Goal: Task Accomplishment & Management: Complete application form

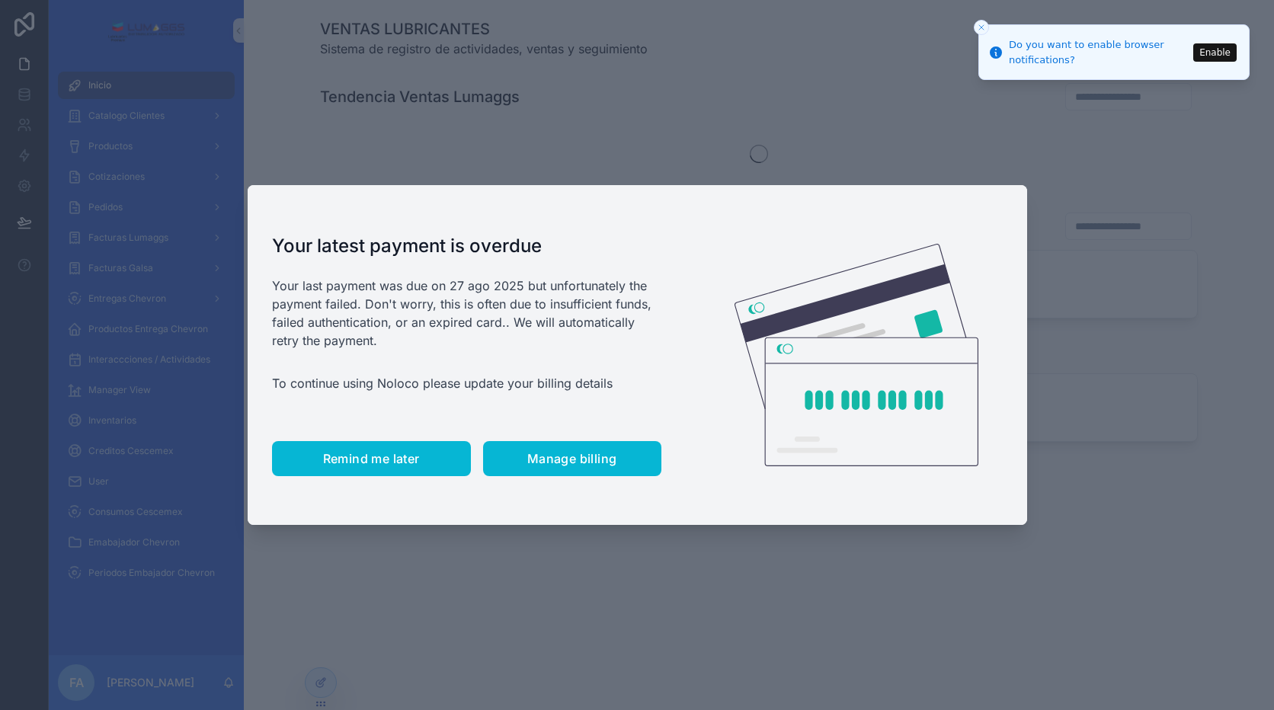
drag, startPoint x: 341, startPoint y: 469, endPoint x: 350, endPoint y: 453, distance: 18.4
click at [341, 469] on button "Remind me later" at bounding box center [371, 458] width 199 height 35
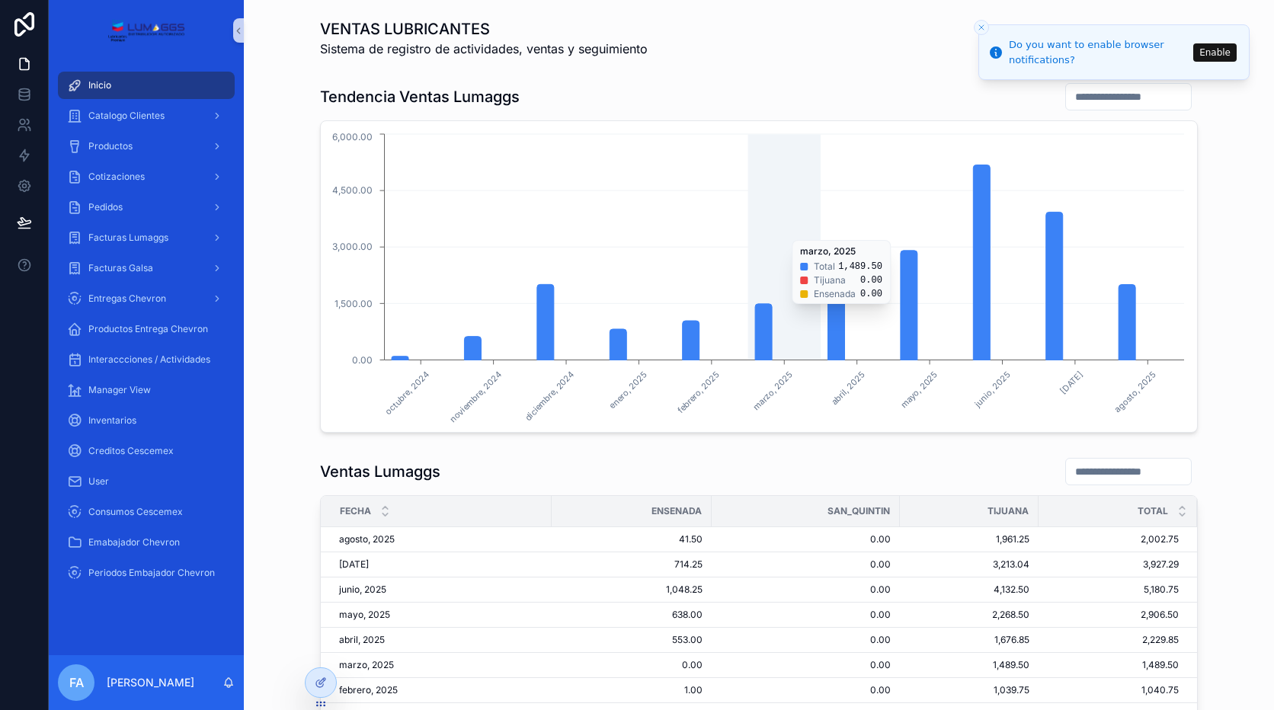
click at [792, 195] on icon "[DATE] [DATE] [DATE] [DATE] [DATE] [DATE] [DATE] [DATE] [DATE] [DATE] [DATE] 0.…" at bounding box center [759, 276] width 858 height 293
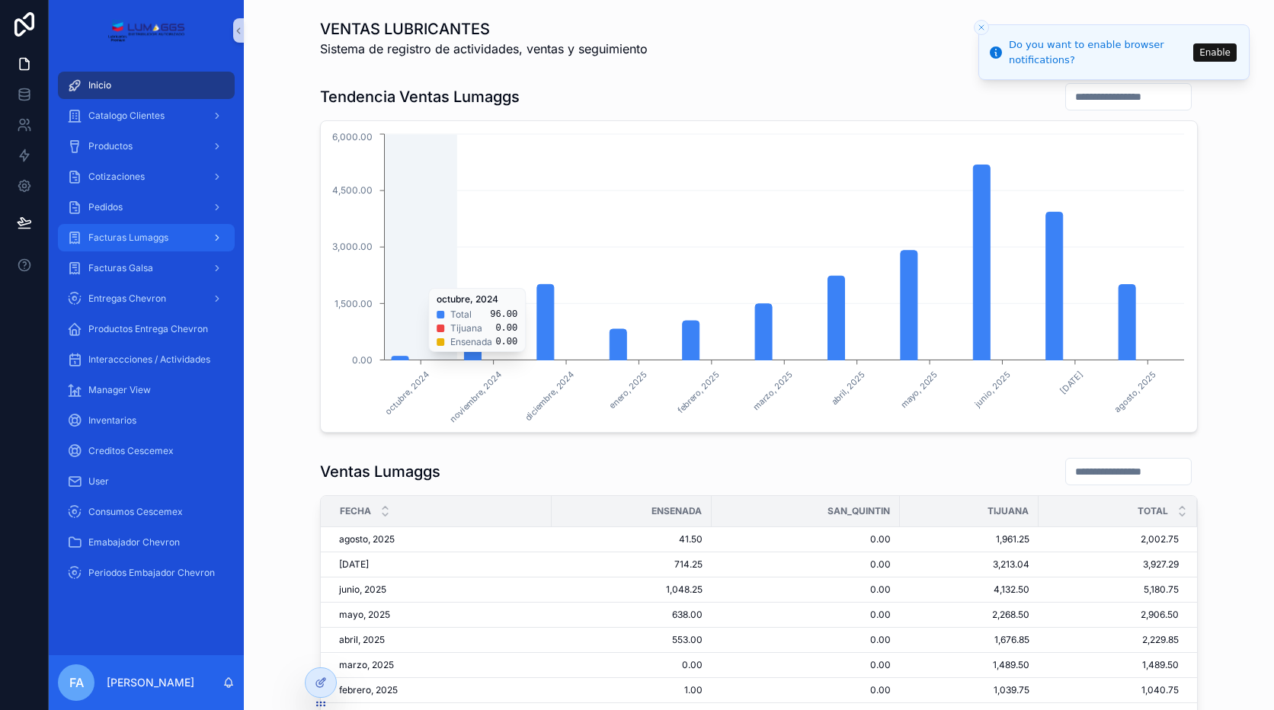
click at [177, 245] on div "Facturas Lumaggs" at bounding box center [146, 237] width 158 height 24
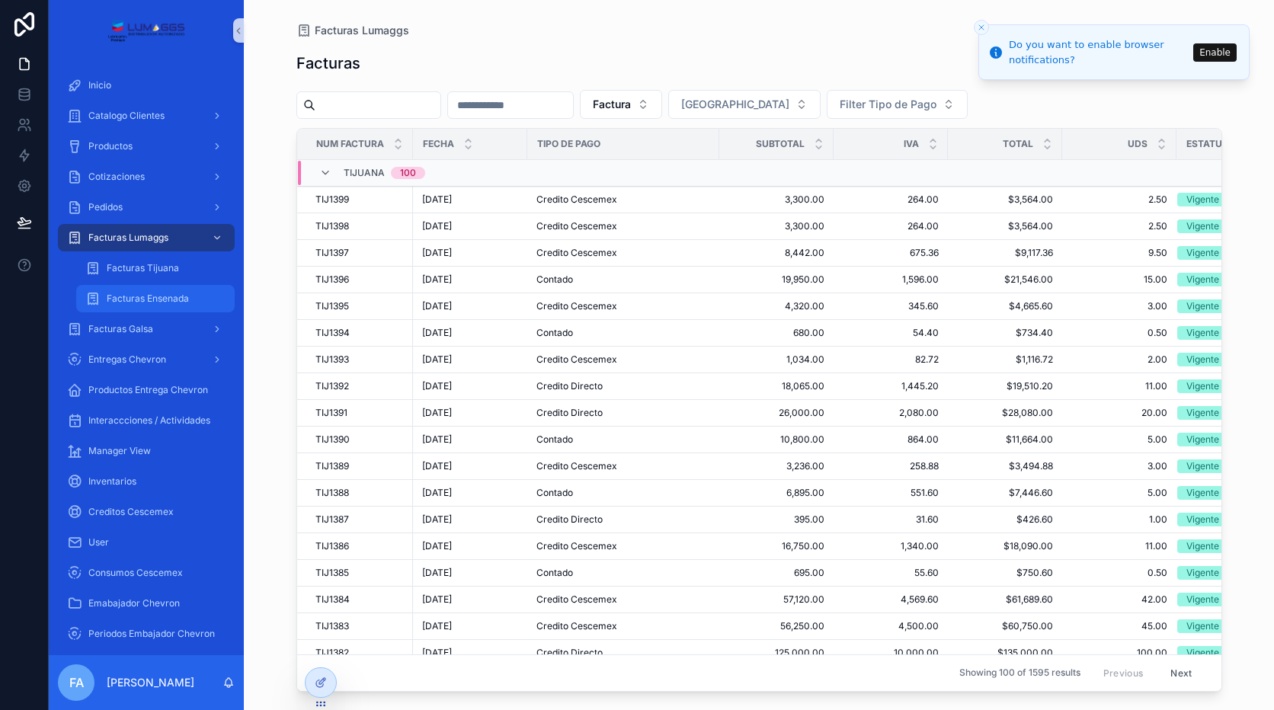
click at [171, 296] on span "Facturas Ensenada" at bounding box center [148, 299] width 82 height 12
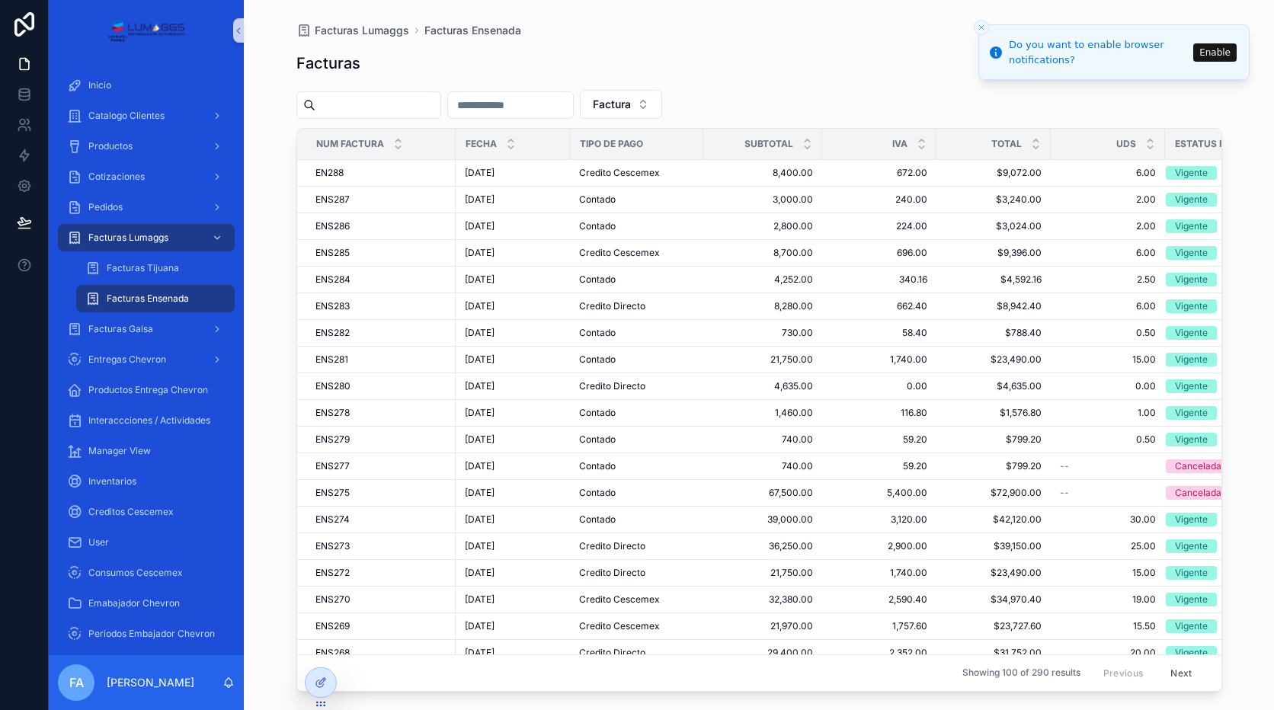
click at [414, 110] on input "scrollable content" at bounding box center [377, 104] width 125 height 21
type input "******"
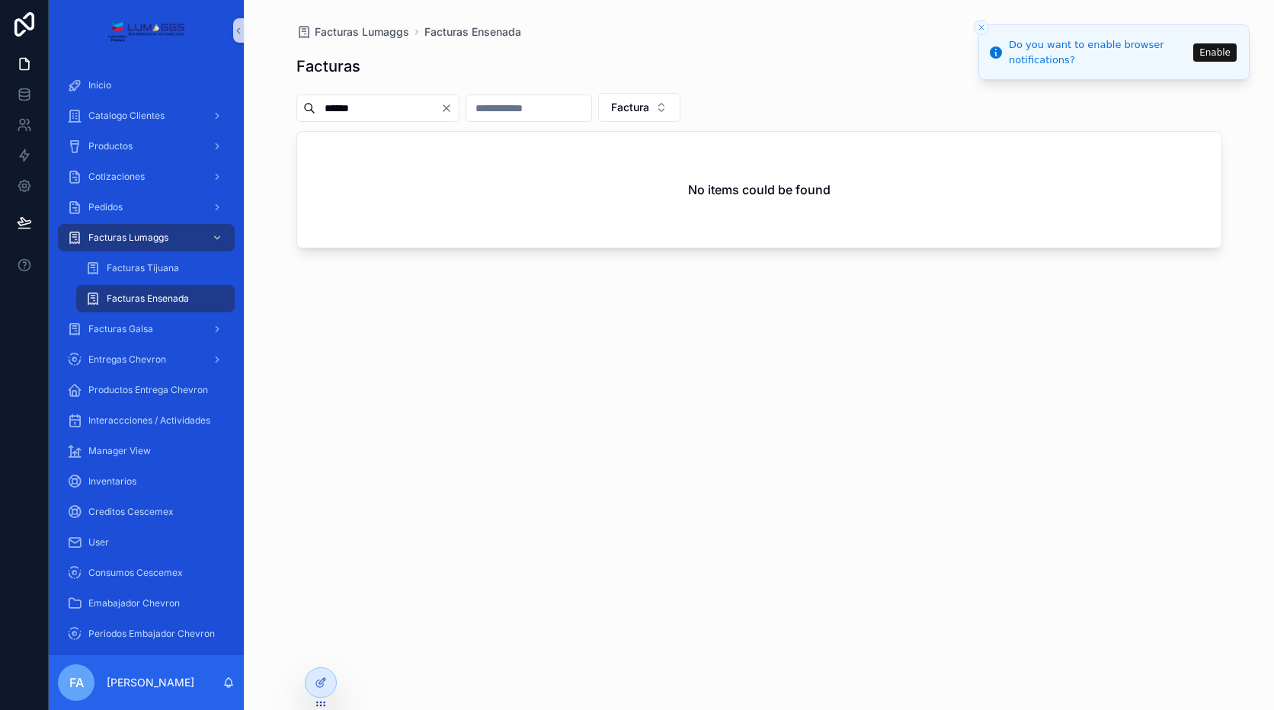
click at [323, 126] on div "Facturas Nueva Factura ****** Factura No items could be found" at bounding box center [759, 366] width 926 height 652
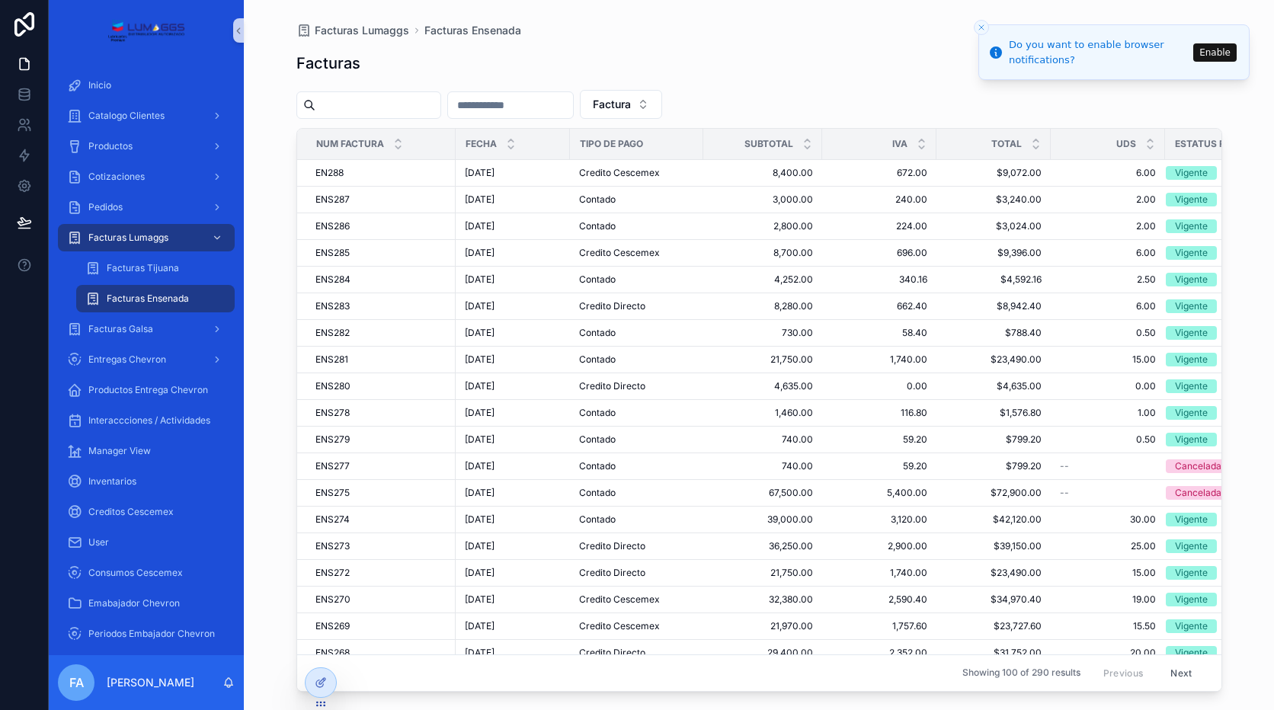
click at [976, 24] on button "Close toast" at bounding box center [981, 27] width 15 height 15
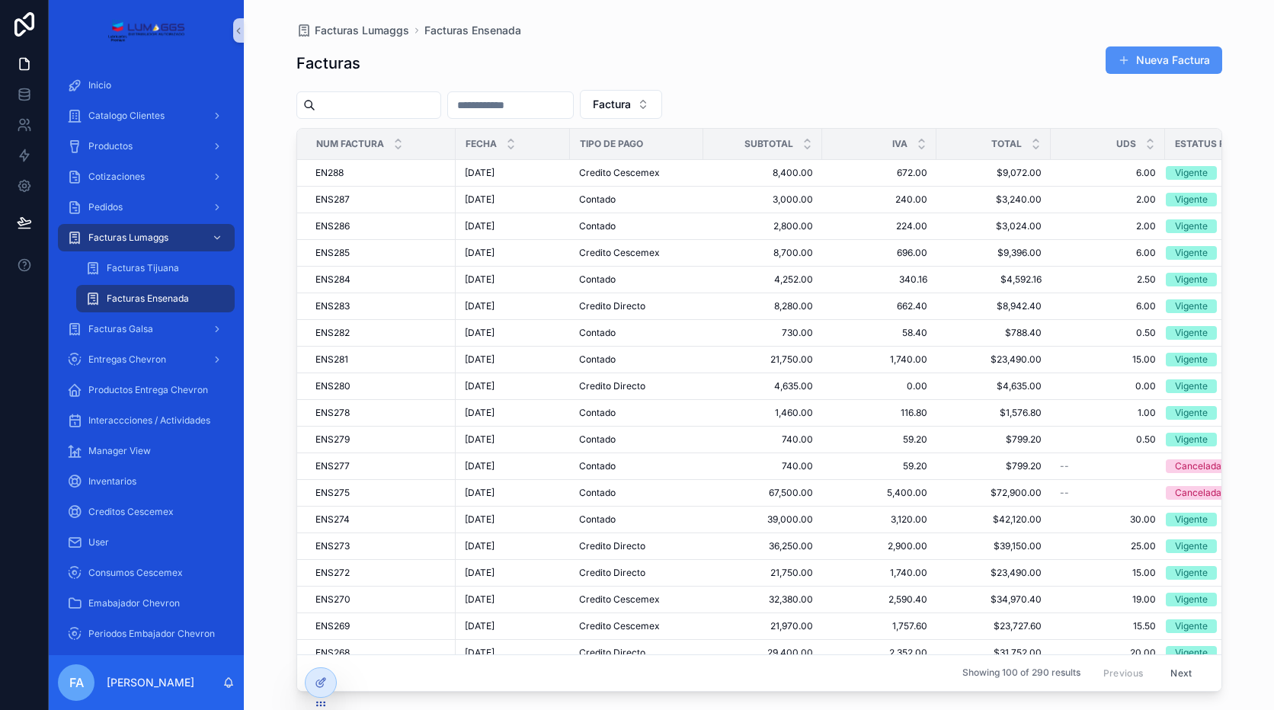
click at [1152, 56] on button "Nueva Factura" at bounding box center [1163, 59] width 117 height 27
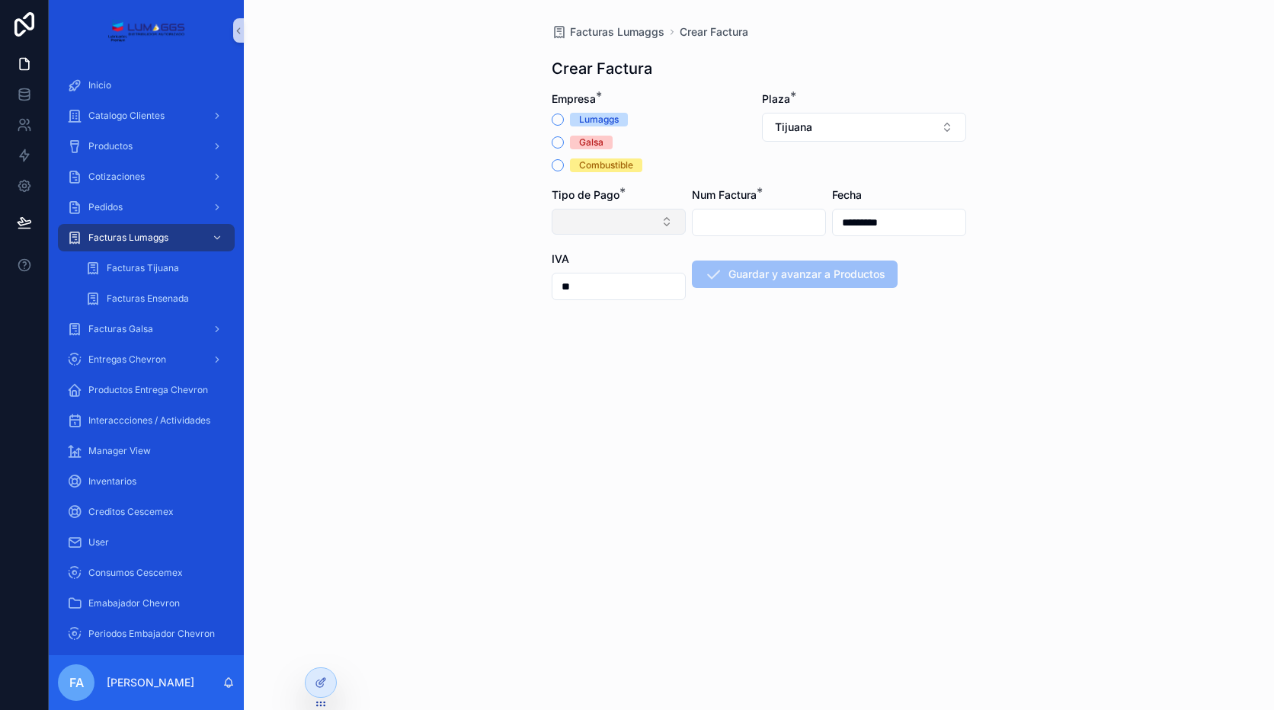
click at [598, 222] on button "Select Button" at bounding box center [619, 222] width 134 height 26
type input "****"
click at [661, 347] on div "IVA **" at bounding box center [619, 310] width 134 height 119
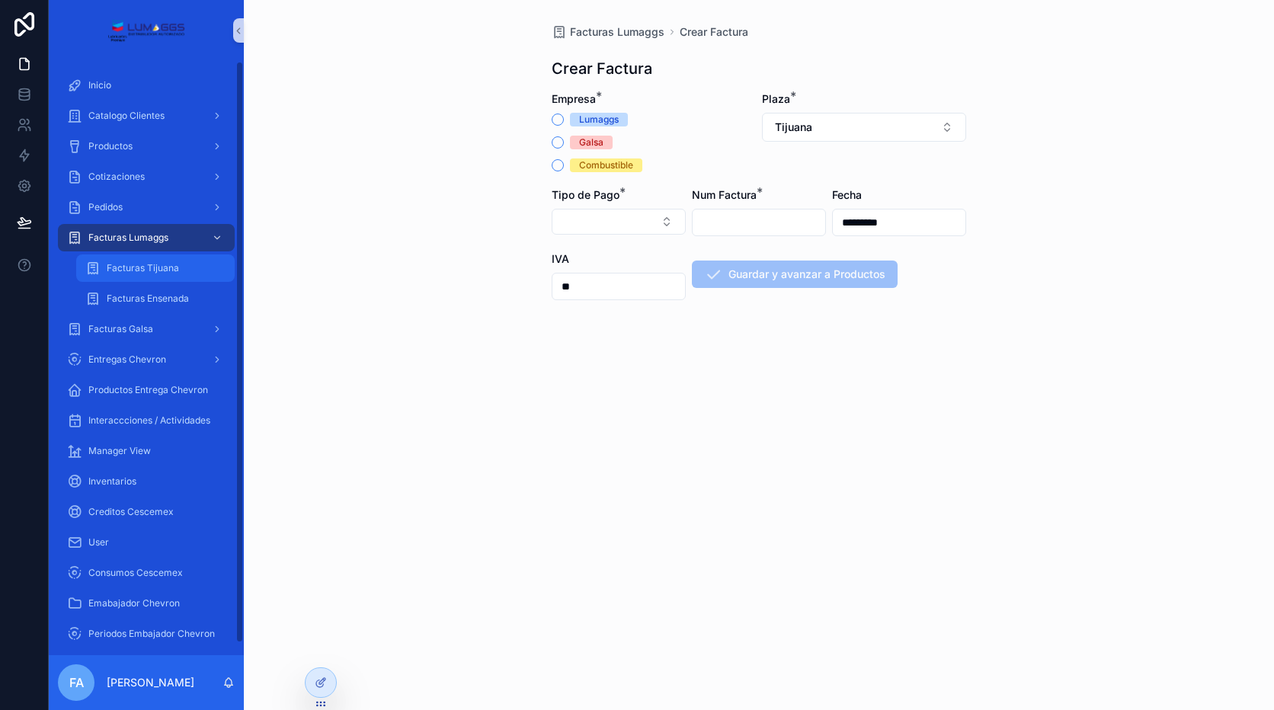
click at [179, 258] on div "Facturas Tijuana" at bounding box center [155, 268] width 140 height 24
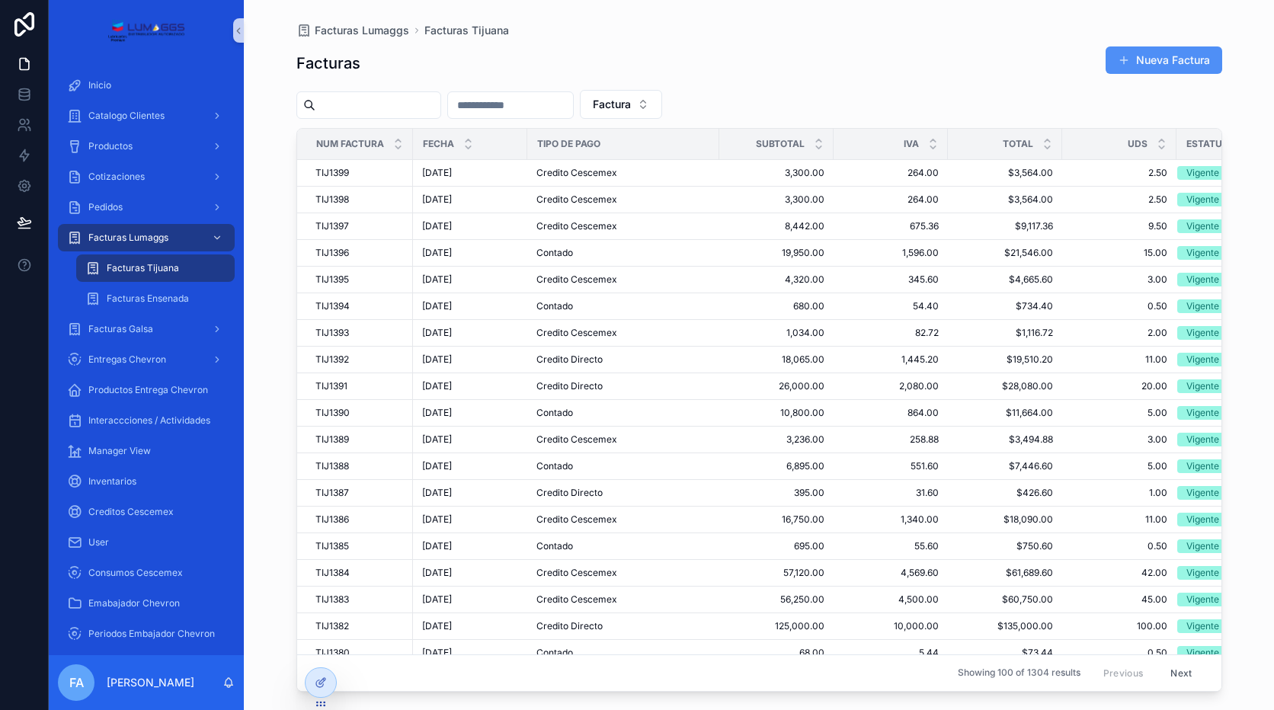
click at [1177, 58] on button "Nueva Factura" at bounding box center [1163, 59] width 117 height 27
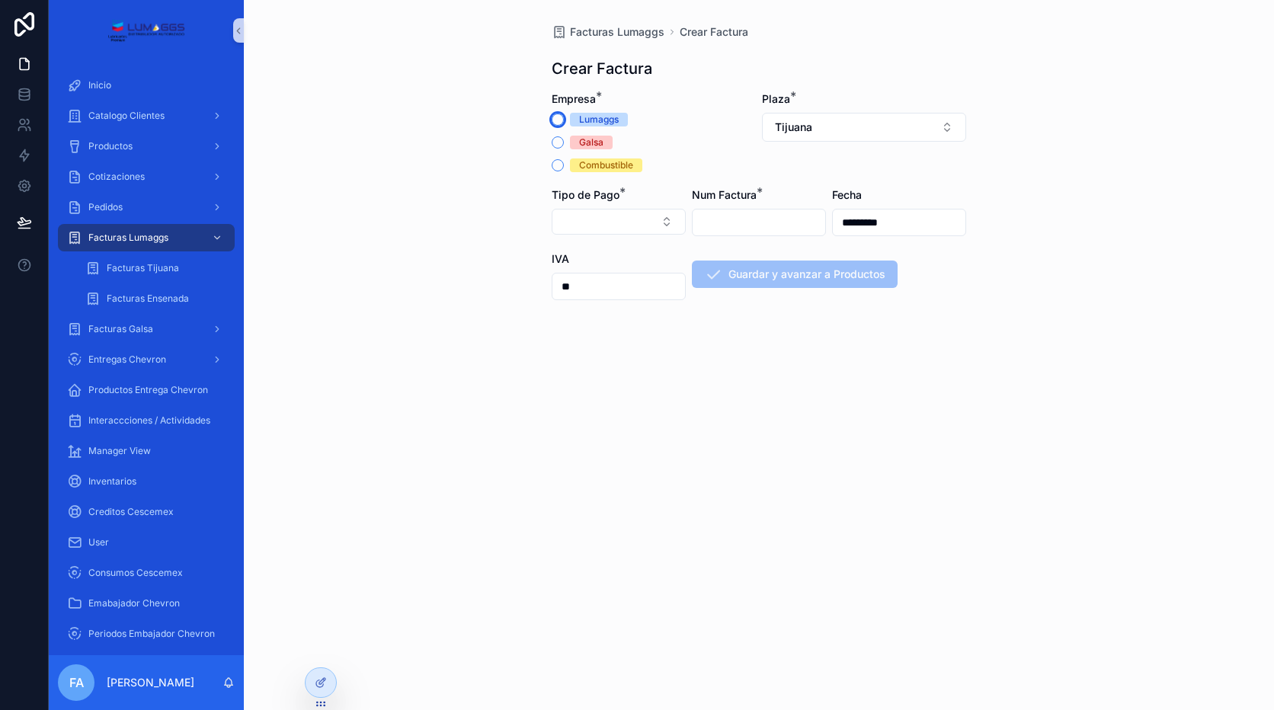
click at [558, 121] on button "Lumaggs" at bounding box center [558, 120] width 12 height 12
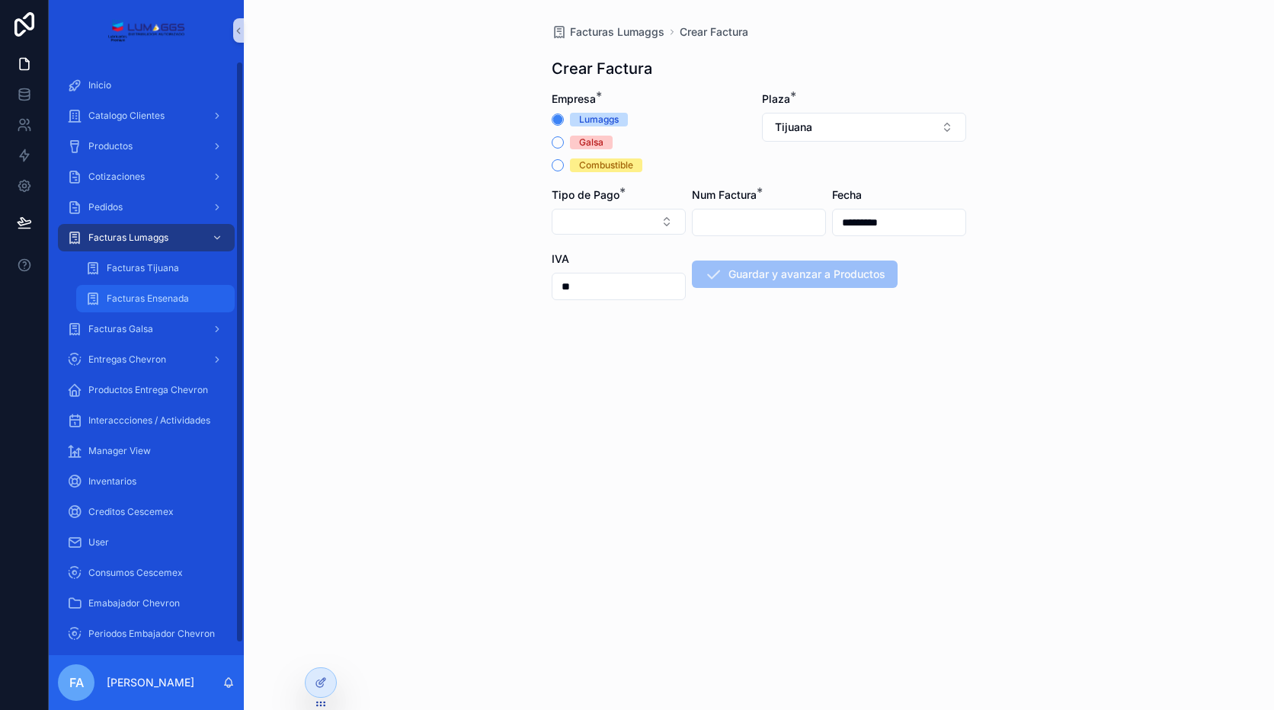
click at [142, 301] on span "Facturas Ensenada" at bounding box center [148, 299] width 82 height 12
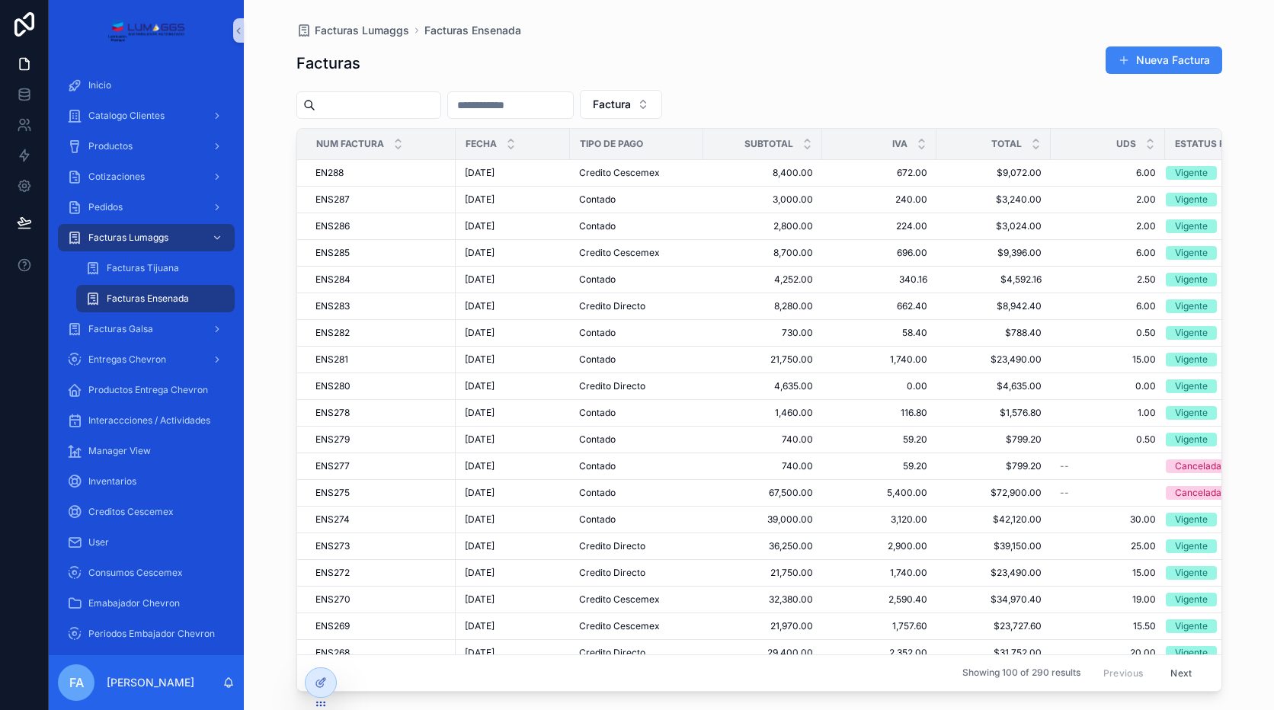
click at [143, 302] on span "Facturas Ensenada" at bounding box center [148, 299] width 82 height 12
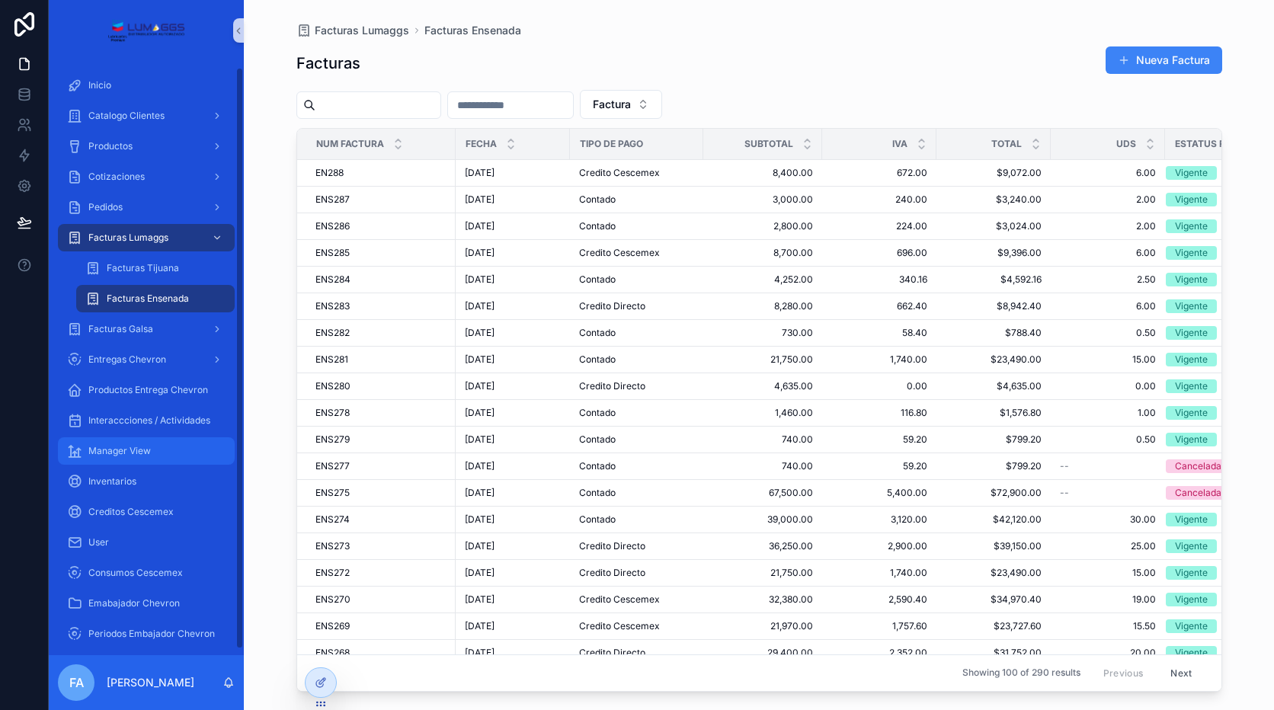
scroll to position [12, 0]
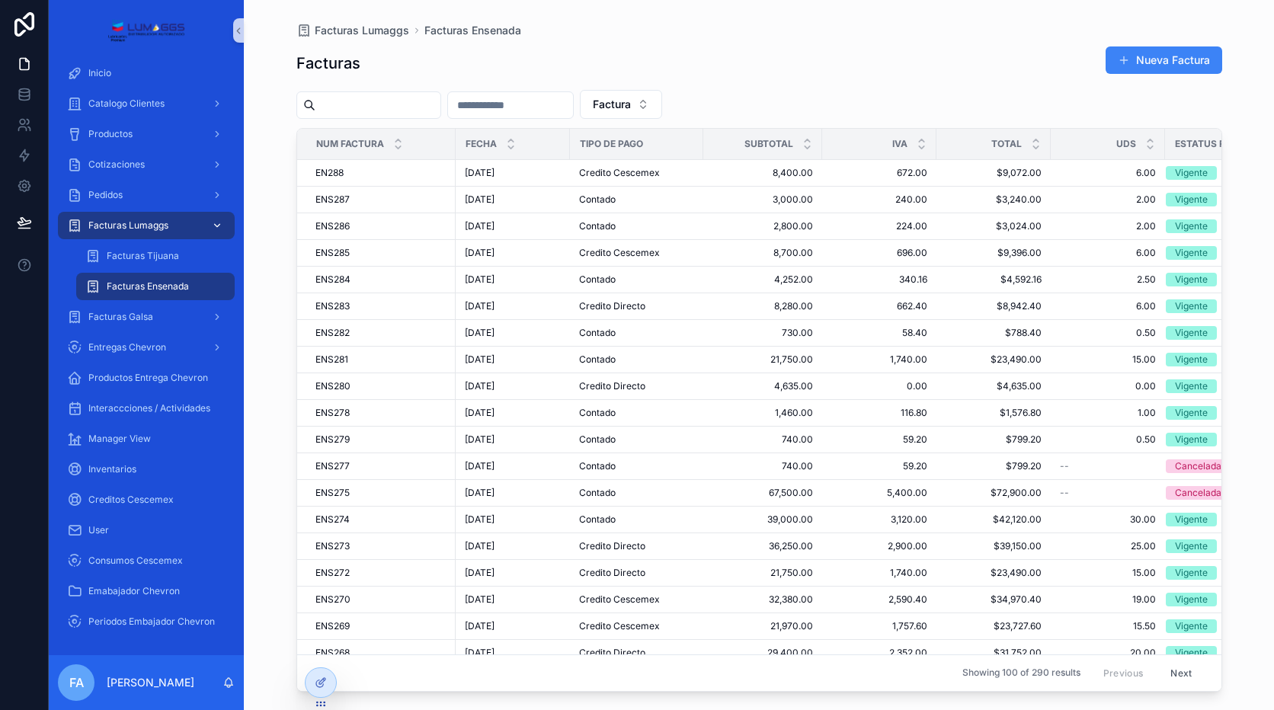
click at [164, 228] on span "Facturas Lumaggs" at bounding box center [128, 225] width 80 height 12
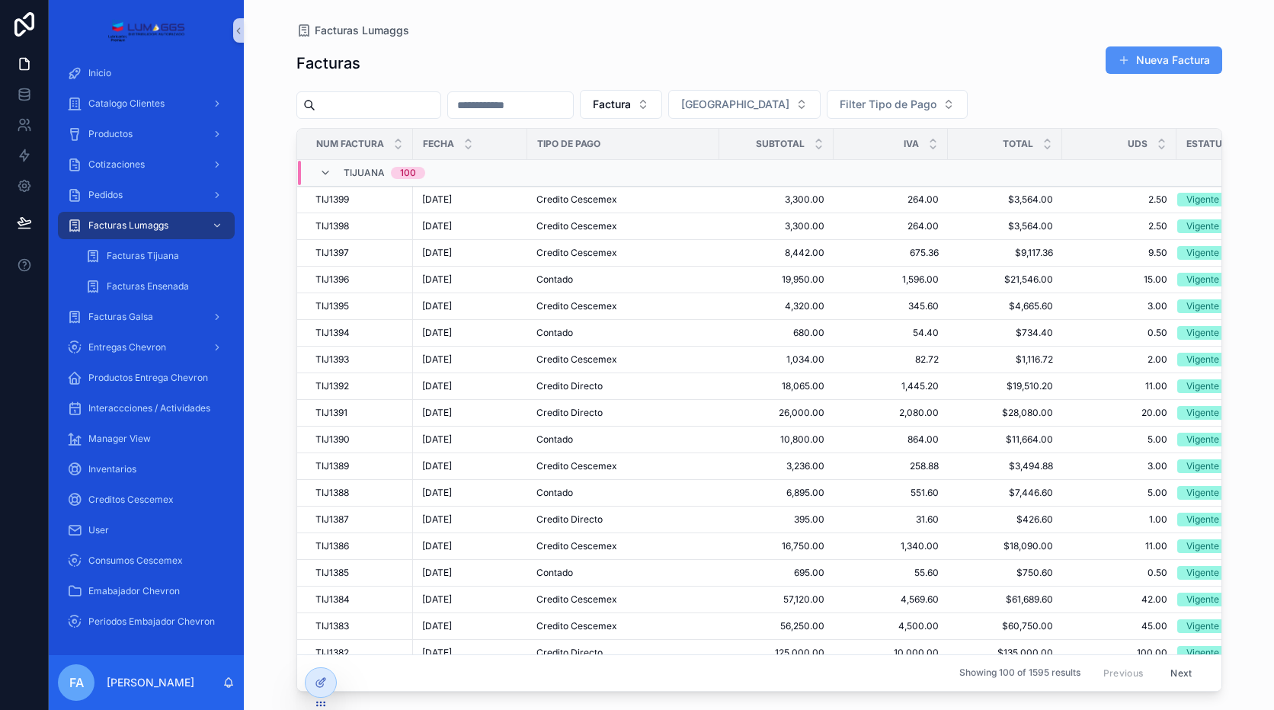
click at [1118, 59] on span "scrollable content" at bounding box center [1124, 60] width 12 height 12
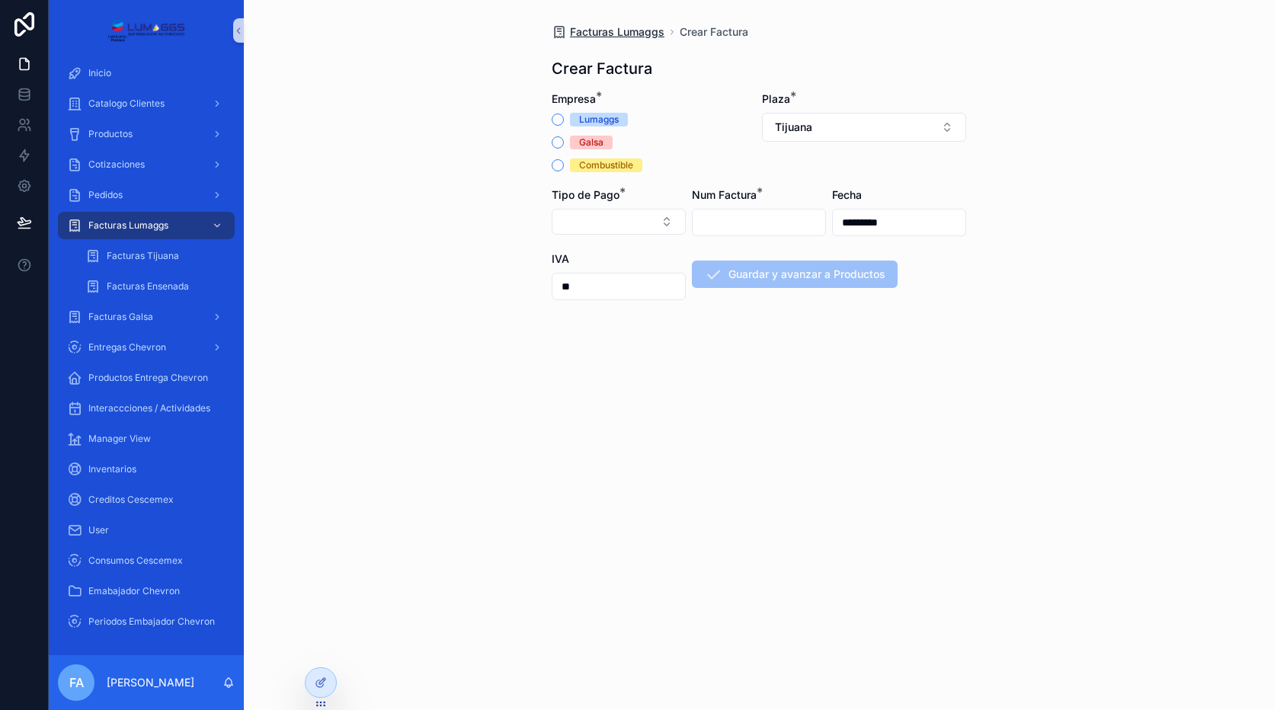
click at [634, 34] on span "Facturas Lumaggs" at bounding box center [617, 31] width 94 height 15
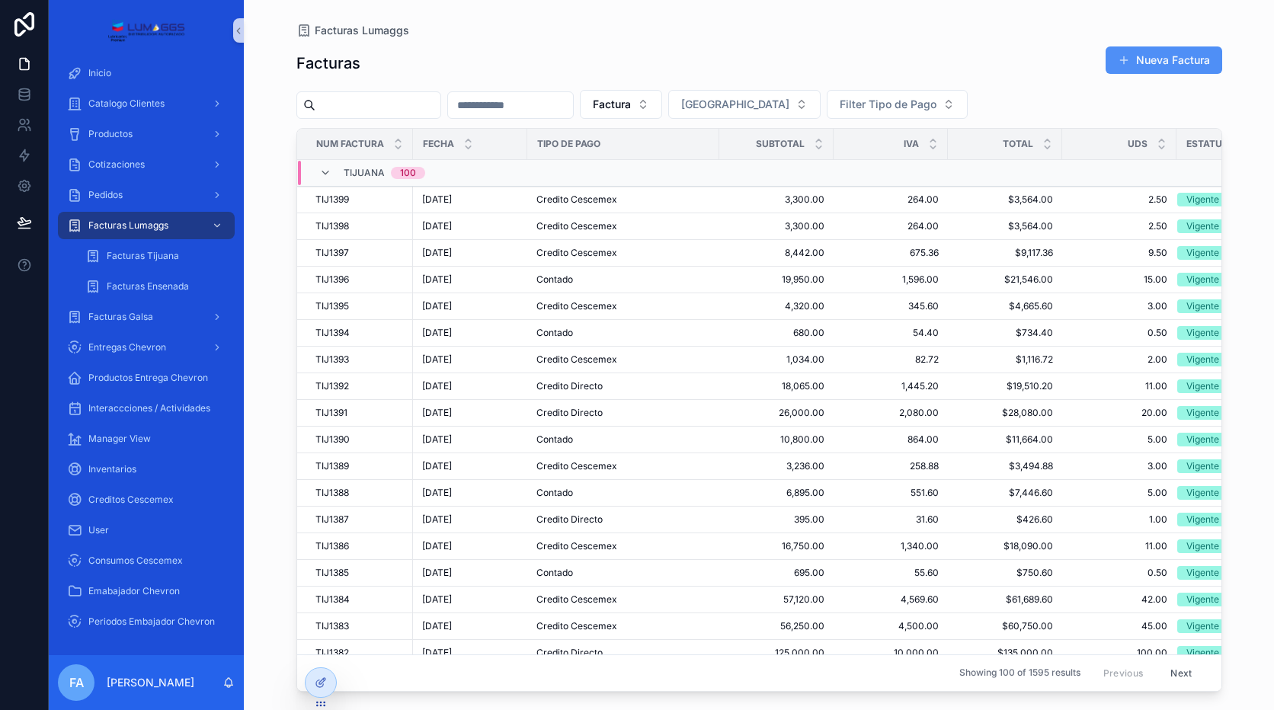
click at [1116, 59] on button "Nueva Factura" at bounding box center [1163, 59] width 117 height 27
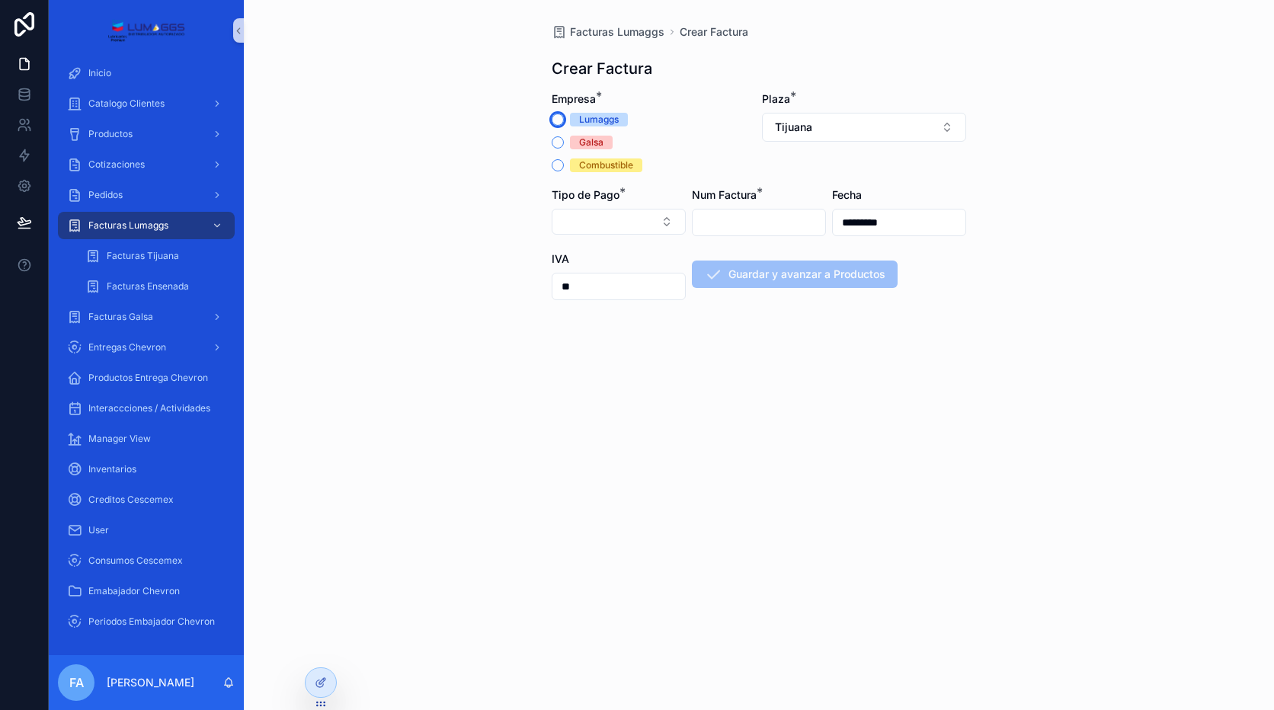
click at [558, 122] on button "Lumaggs" at bounding box center [558, 120] width 12 height 12
click at [601, 219] on button "Select Button" at bounding box center [619, 222] width 134 height 26
click at [783, 229] on input "scrollable content" at bounding box center [758, 222] width 133 height 21
click at [798, 137] on button "Tijuana" at bounding box center [864, 127] width 204 height 29
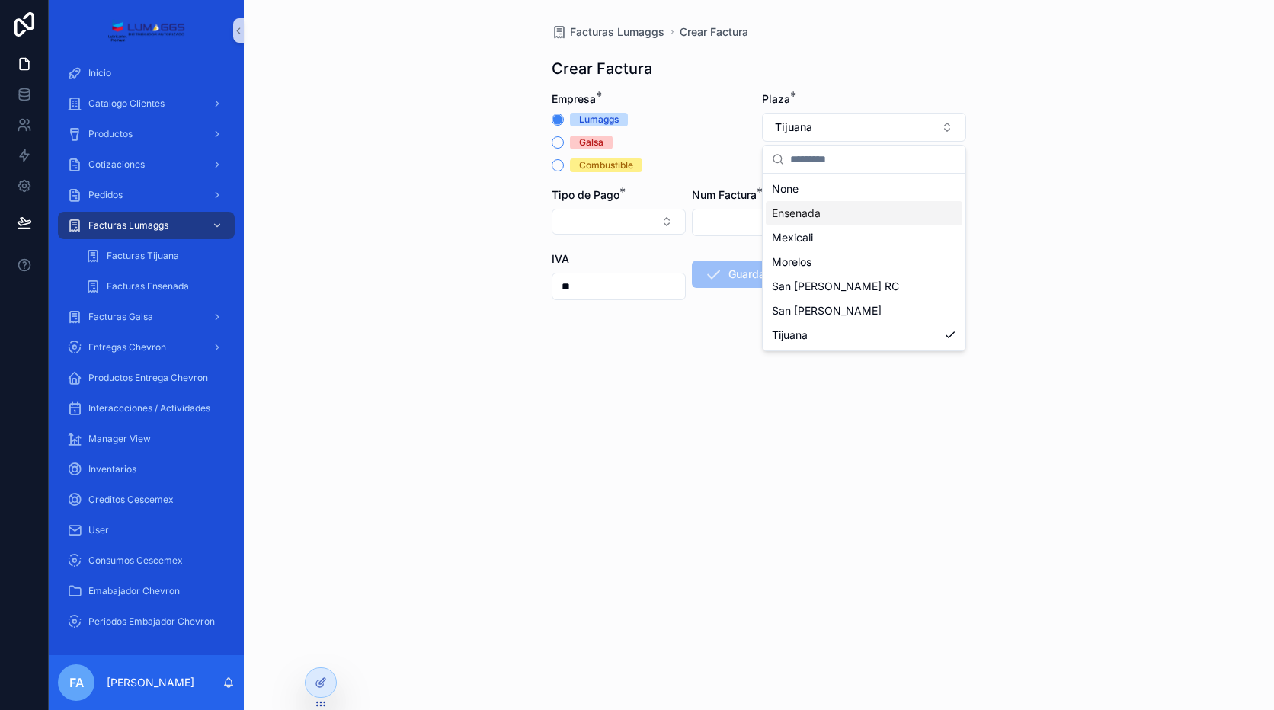
click at [811, 219] on span "Ensenada" at bounding box center [796, 213] width 49 height 15
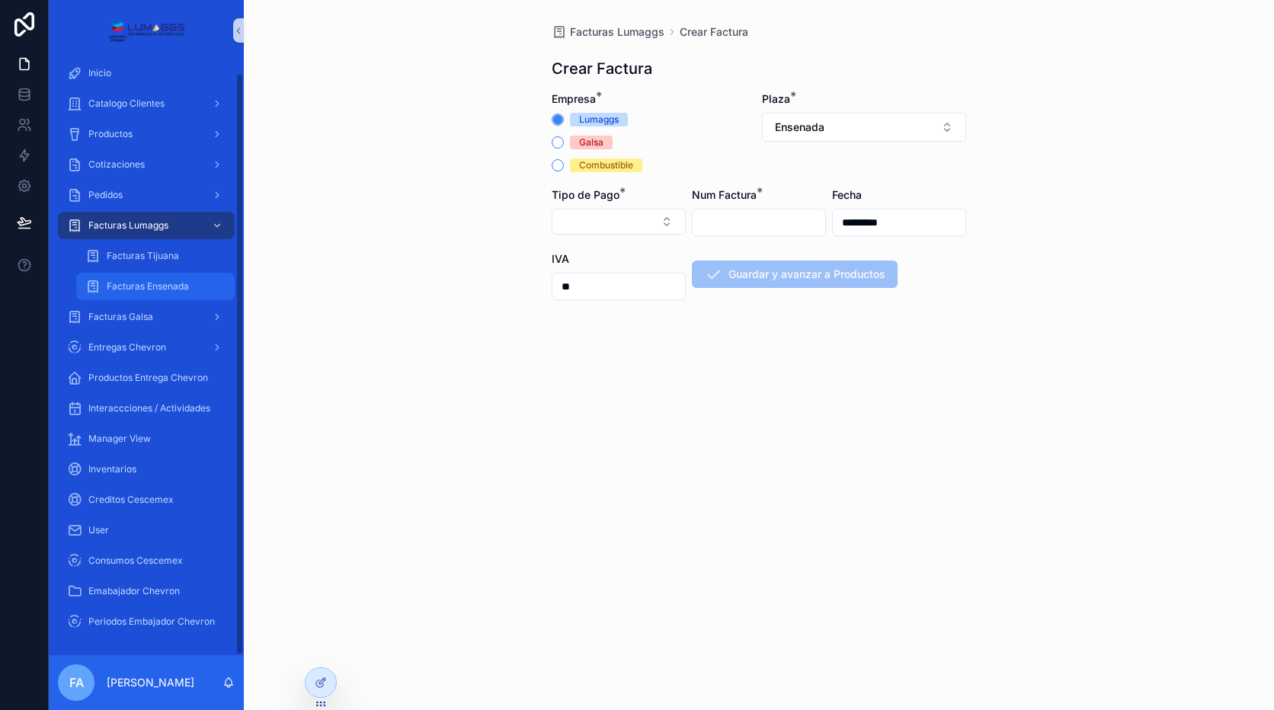
click at [196, 292] on div "Facturas Ensenada" at bounding box center [155, 286] width 140 height 24
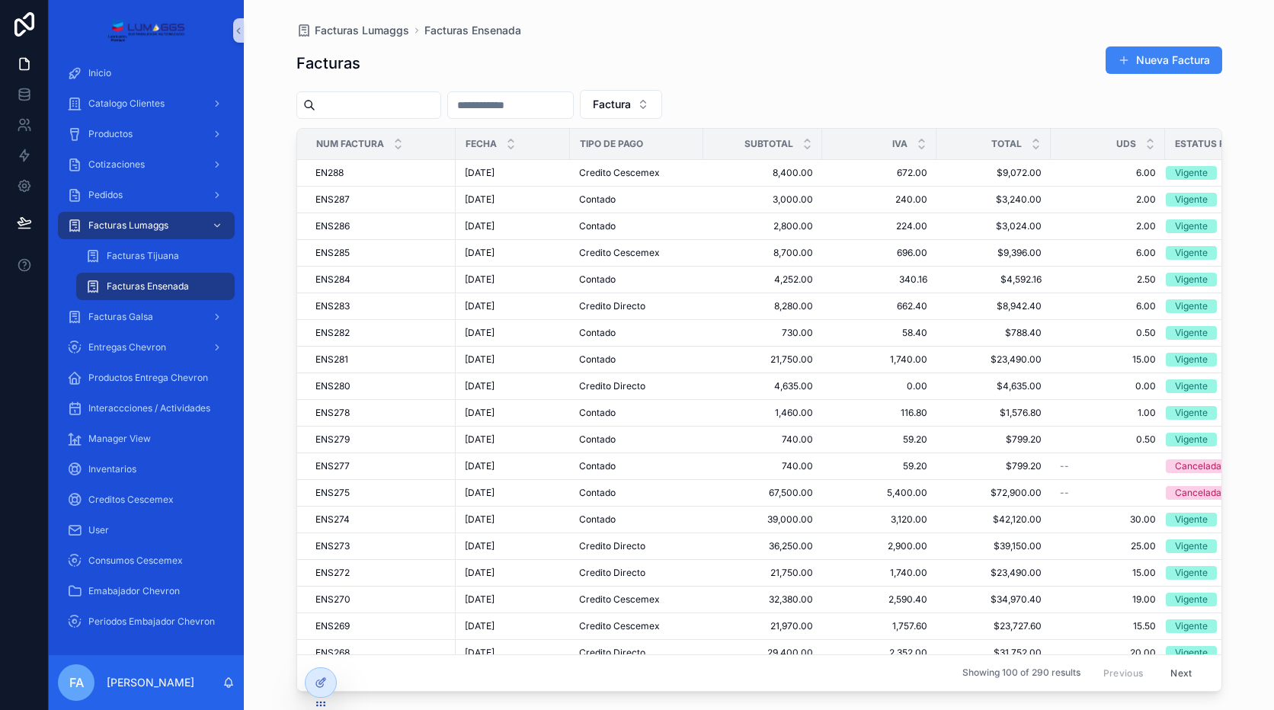
click at [194, 292] on div "Facturas Ensenada" at bounding box center [155, 286] width 140 height 24
click at [1131, 57] on button "Nueva Factura" at bounding box center [1163, 59] width 117 height 27
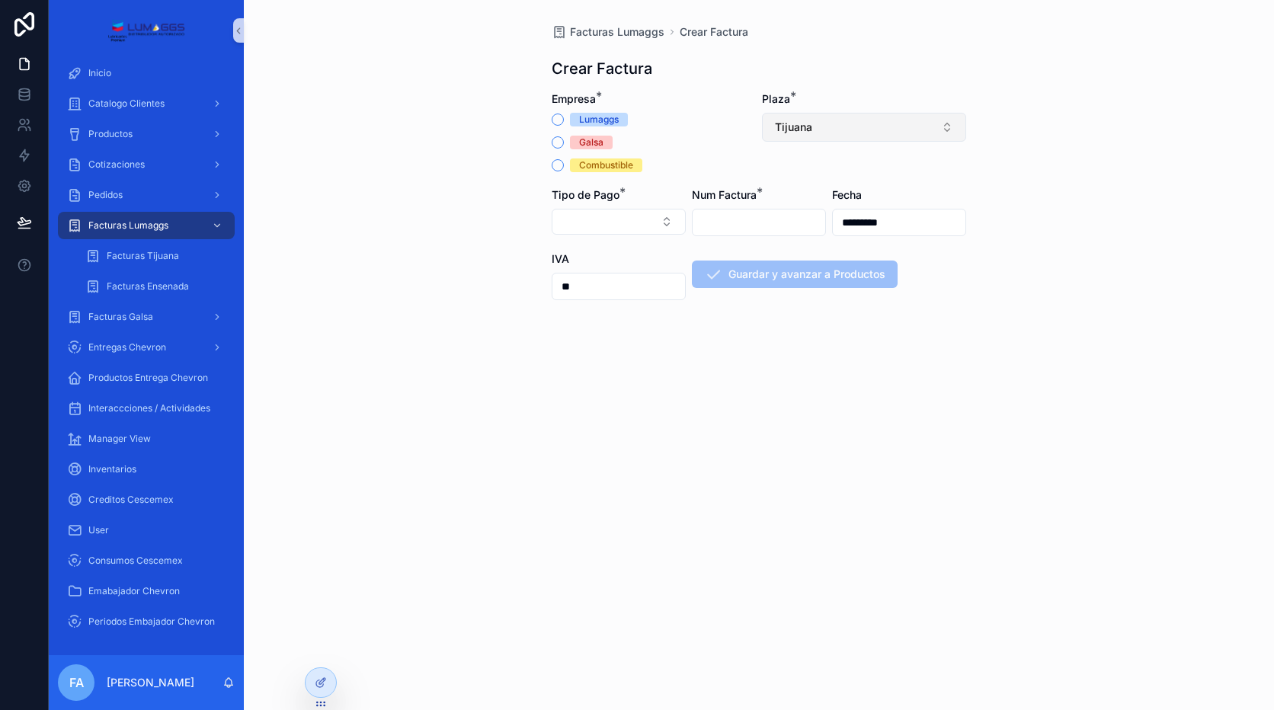
click at [900, 136] on button "Tijuana" at bounding box center [864, 127] width 204 height 29
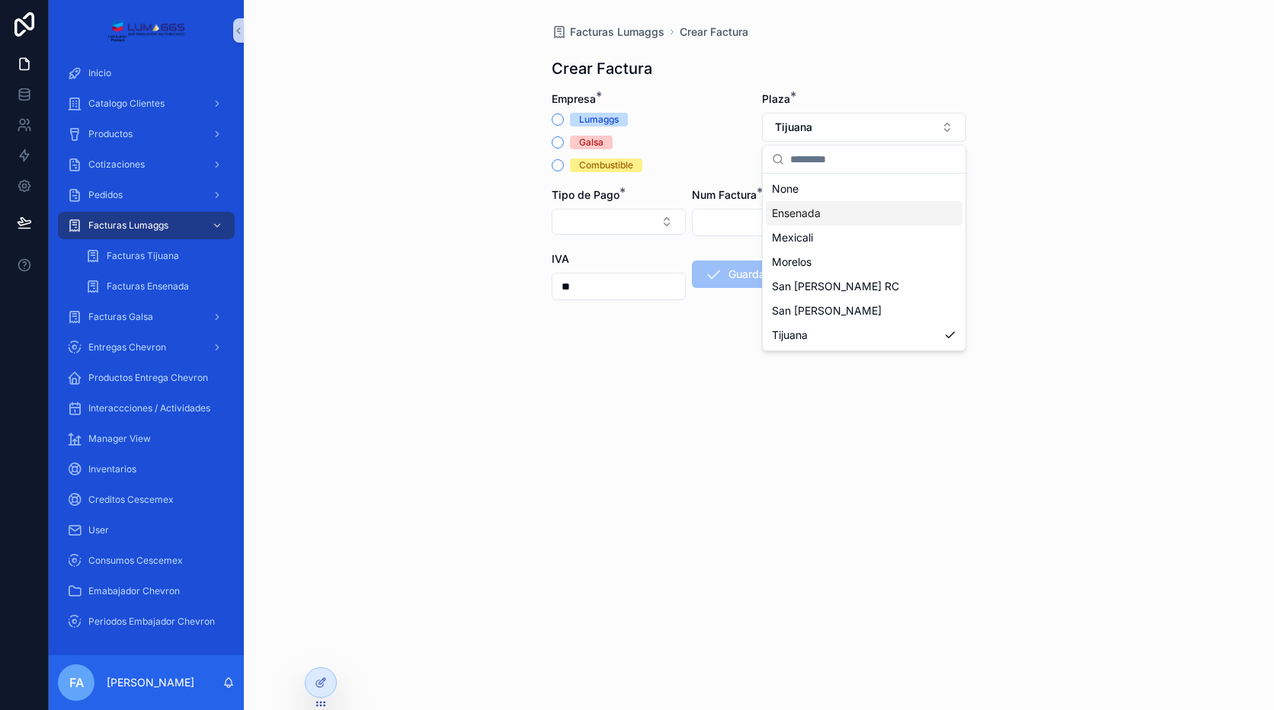
click at [807, 216] on span "Ensenada" at bounding box center [796, 213] width 49 height 15
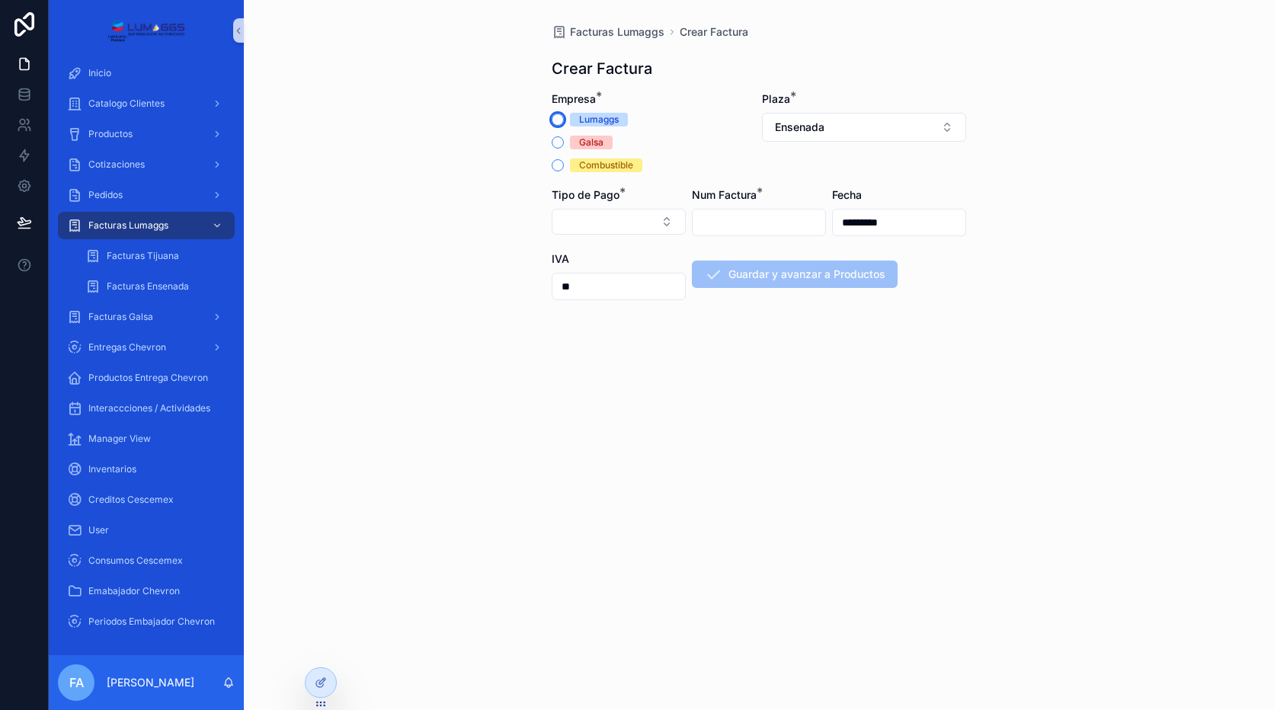
click at [559, 121] on button "Lumaggs" at bounding box center [558, 120] width 12 height 12
click at [574, 211] on button "Select Button" at bounding box center [619, 222] width 134 height 26
click at [593, 282] on div "Contado" at bounding box center [618, 282] width 183 height 24
click at [731, 223] on input "scrollable content" at bounding box center [758, 222] width 133 height 21
click at [728, 216] on input "scrollable content" at bounding box center [758, 222] width 133 height 21
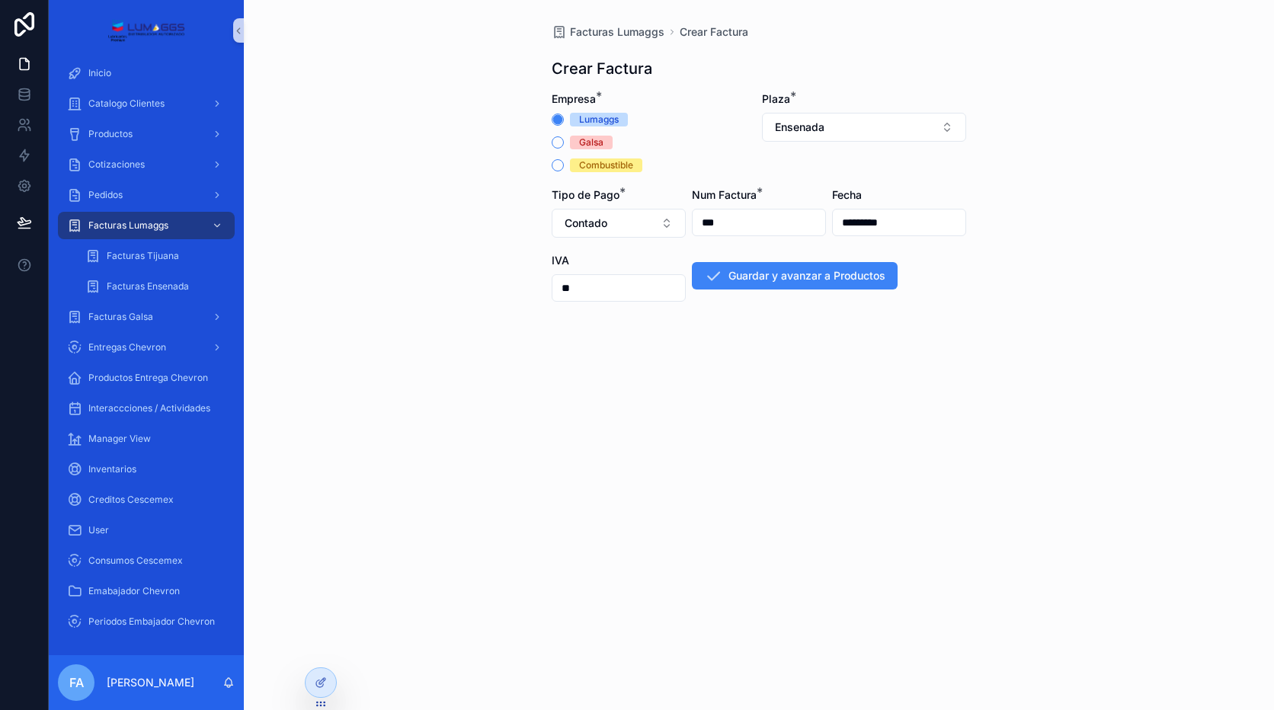
type input "***"
click at [896, 222] on input "*********" at bounding box center [899, 222] width 133 height 21
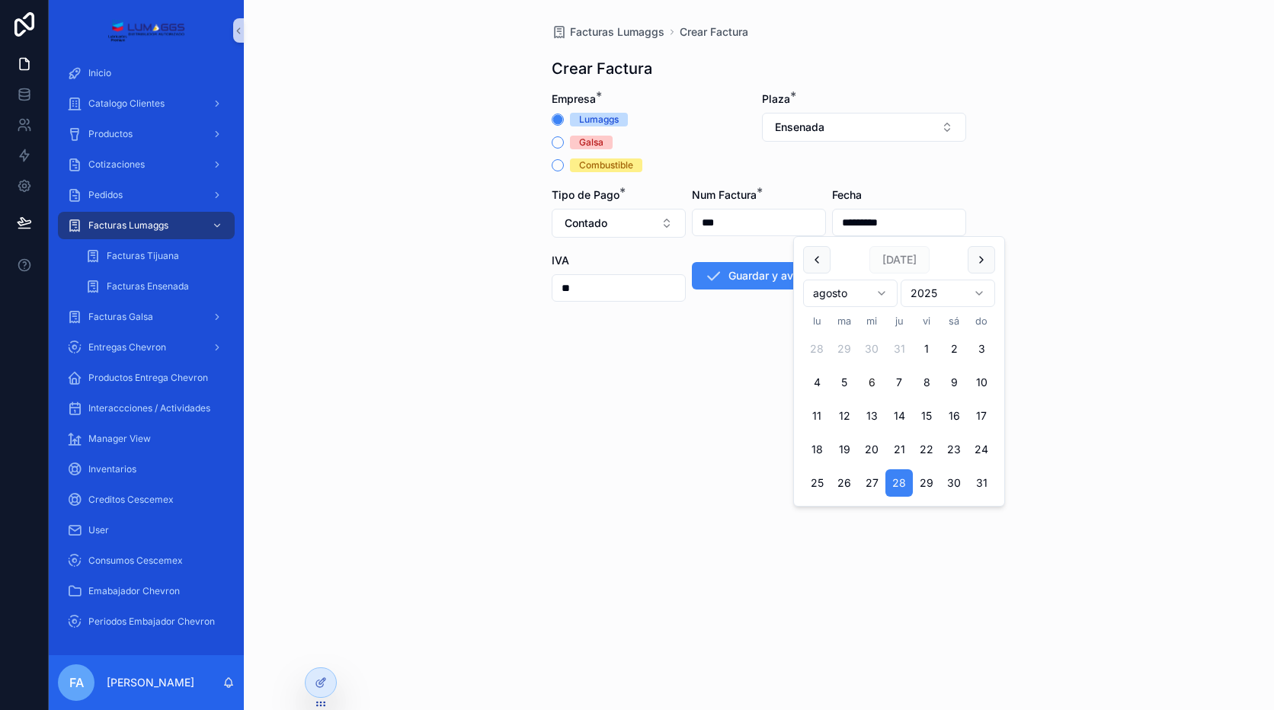
click at [866, 374] on button "6" at bounding box center [871, 382] width 27 height 27
type input "********"
click at [756, 268] on button "Guardar y avanzar a Productos" at bounding box center [795, 275] width 206 height 27
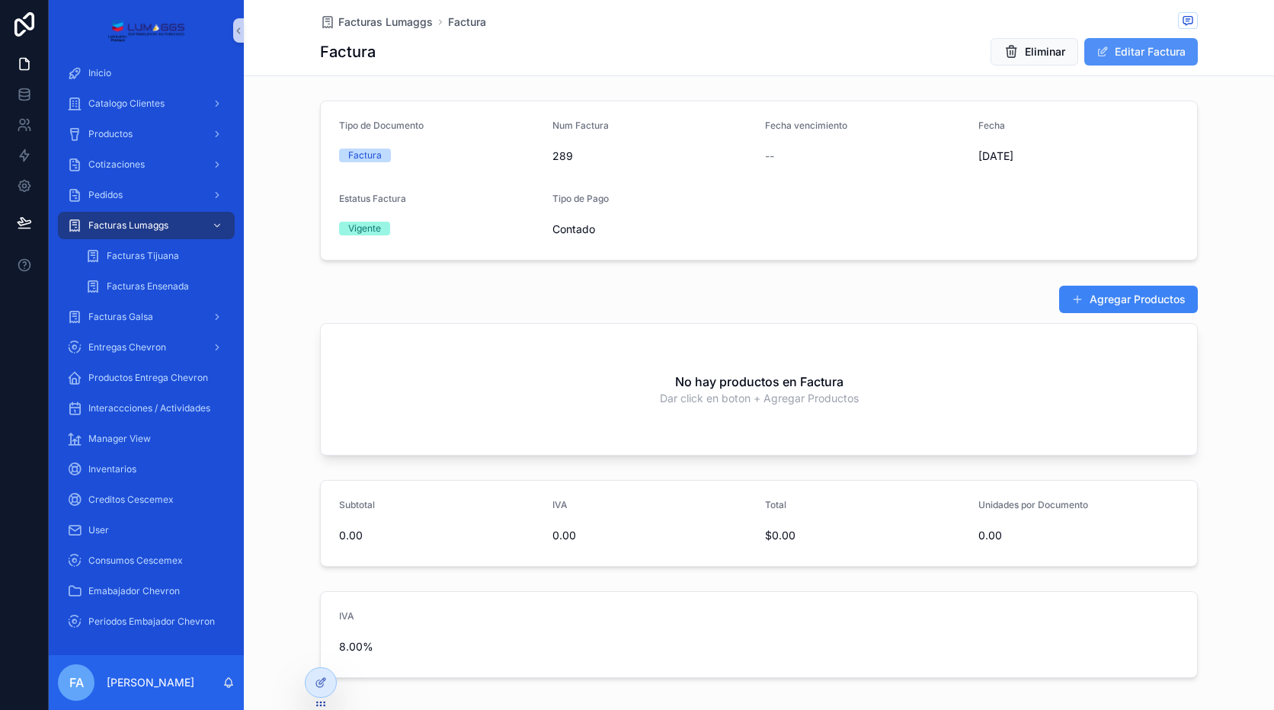
click at [1100, 54] on span "scrollable content" at bounding box center [1102, 52] width 12 height 12
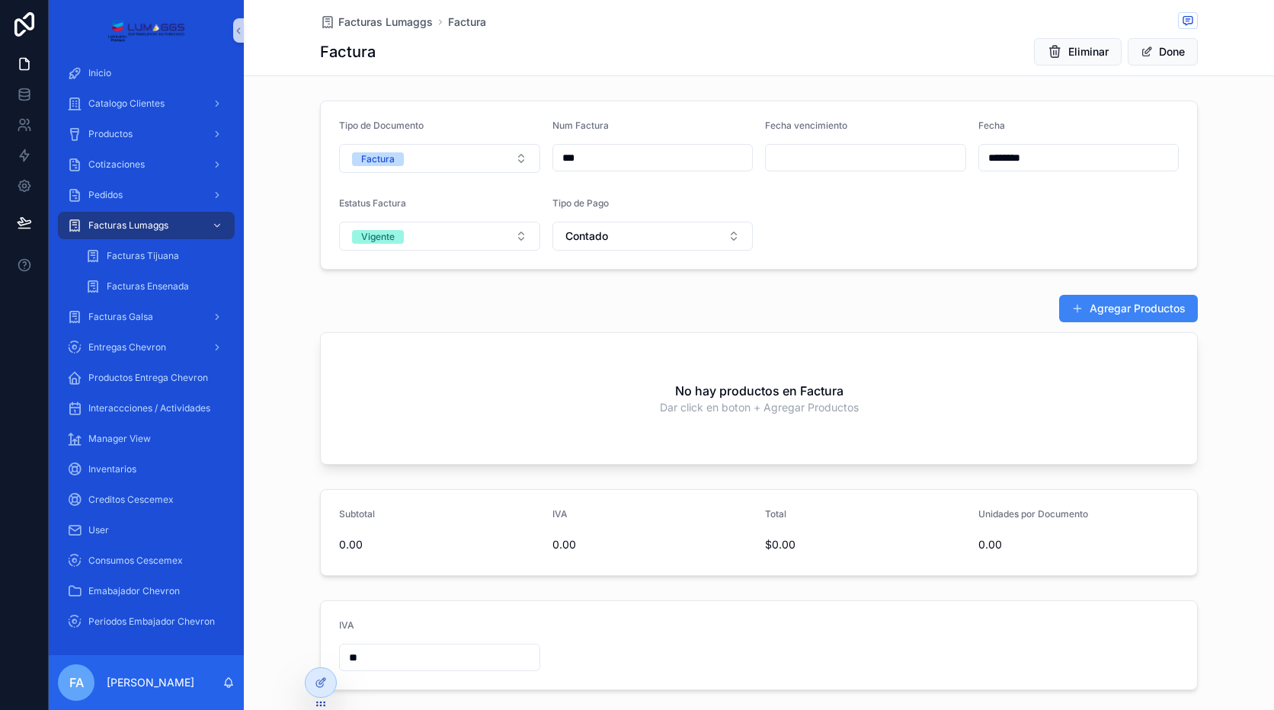
click at [853, 302] on div "Agregar Productos" at bounding box center [759, 308] width 878 height 29
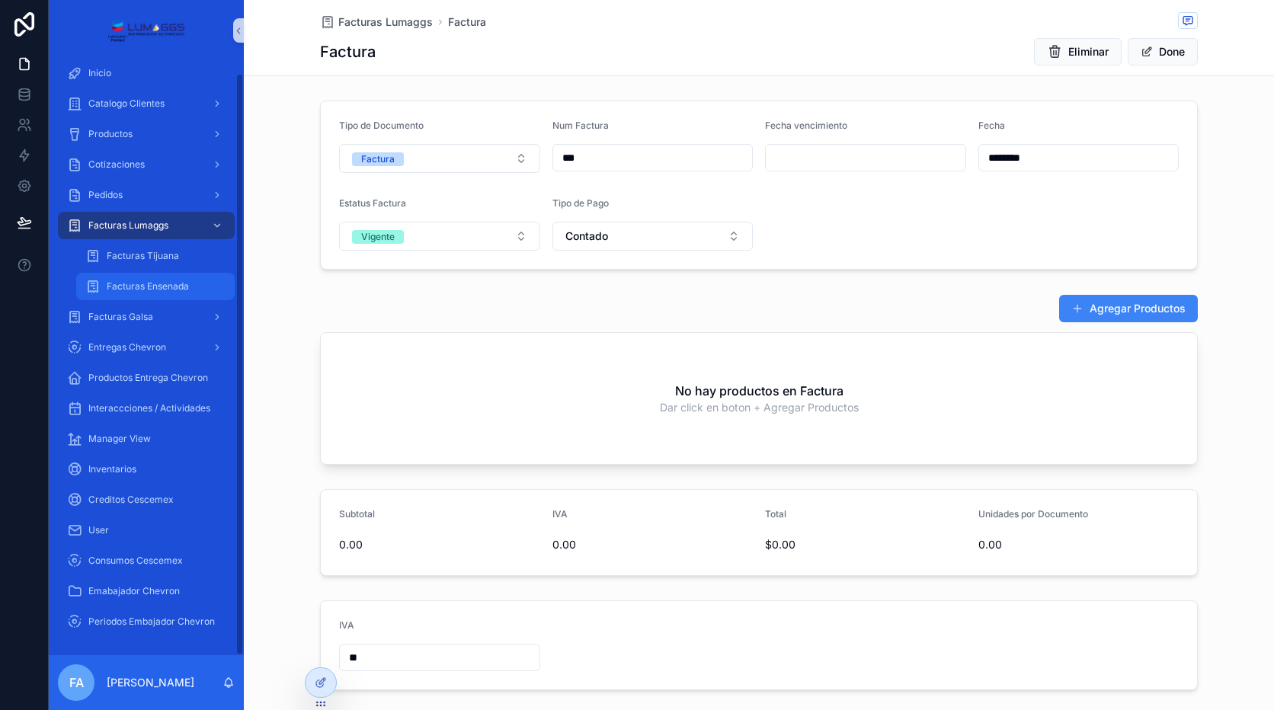
click at [160, 286] on span "Facturas Ensenada" at bounding box center [148, 286] width 82 height 12
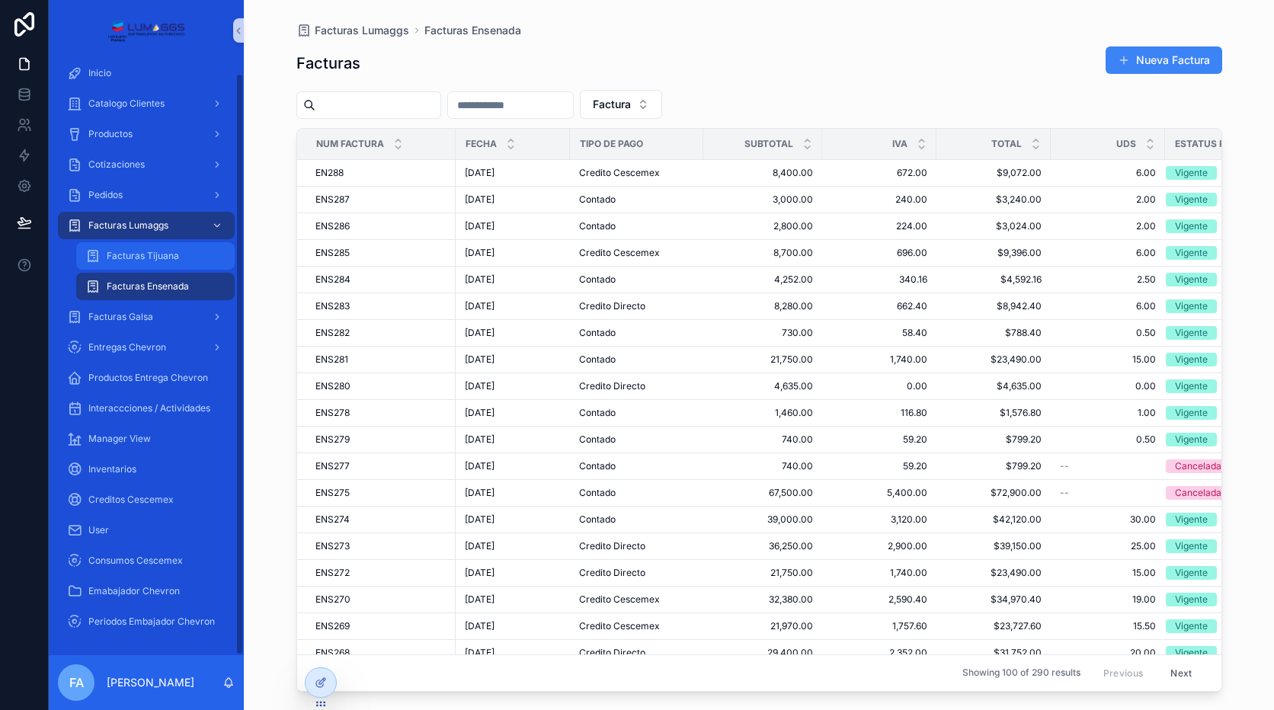
click at [170, 263] on div "Facturas Tijuana" at bounding box center [155, 256] width 140 height 24
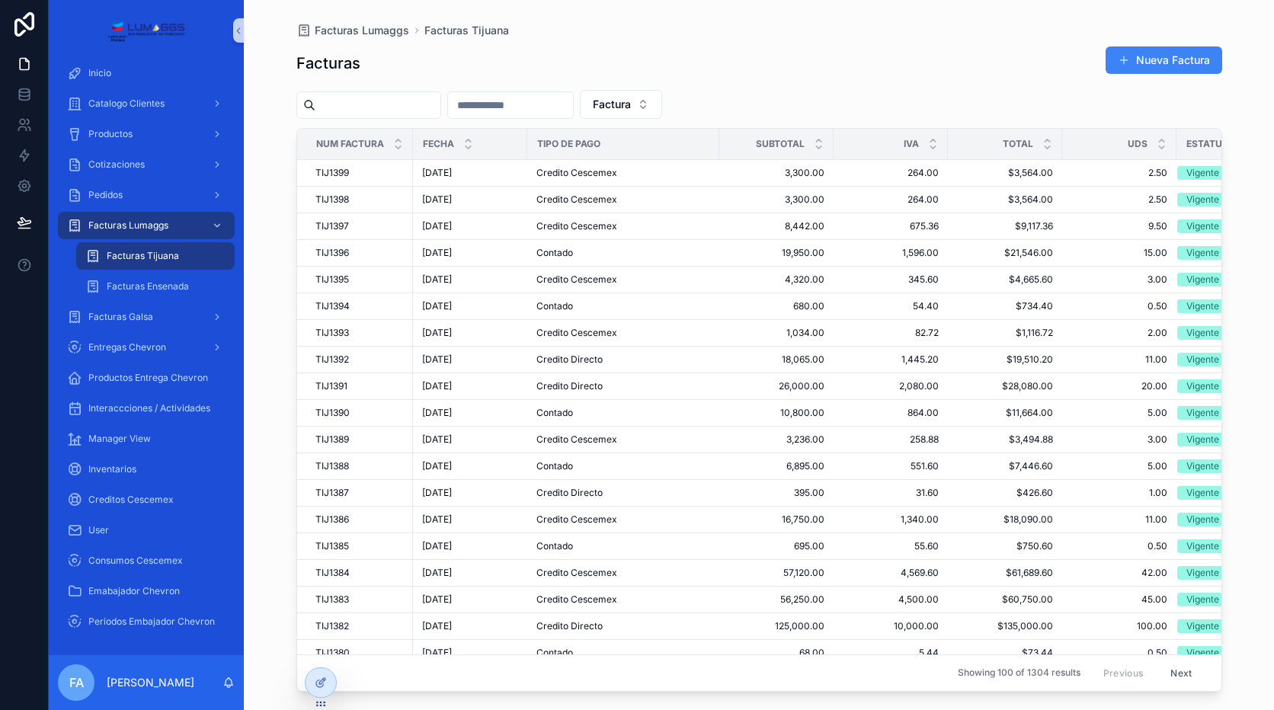
click at [169, 258] on span "Facturas Tijuana" at bounding box center [143, 256] width 72 height 12
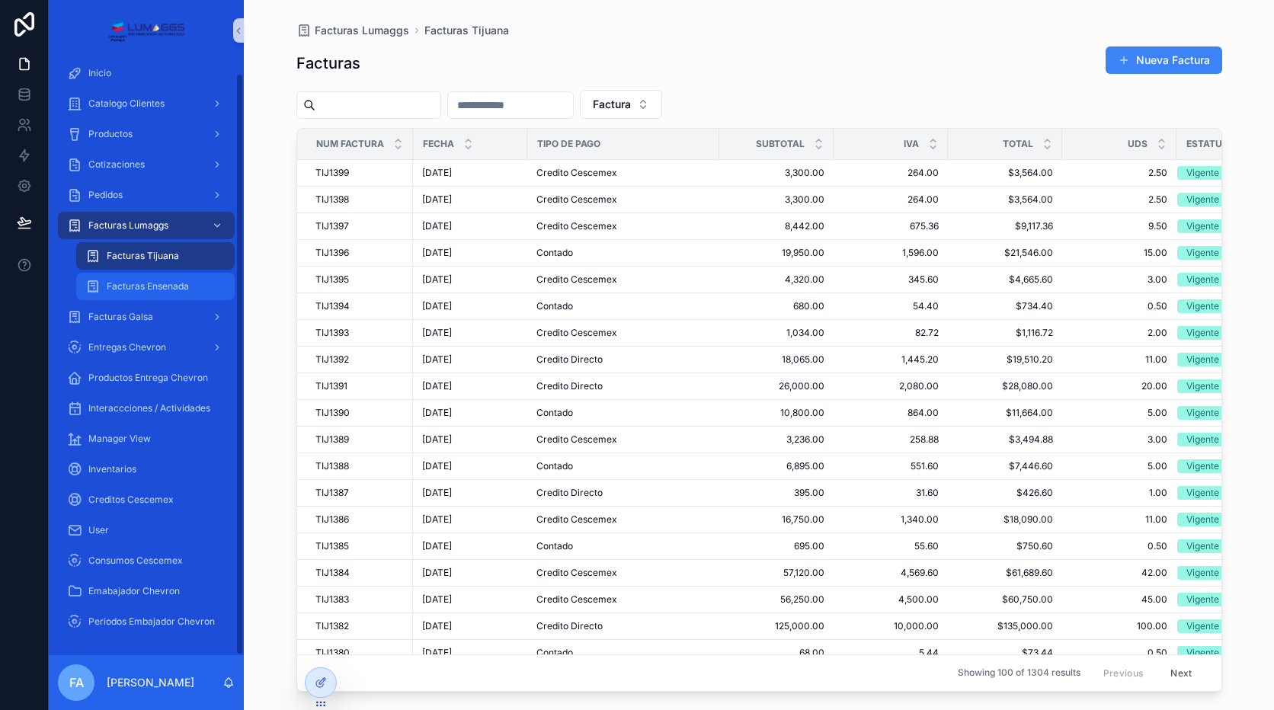
click at [194, 287] on div "Facturas Ensenada" at bounding box center [155, 286] width 140 height 24
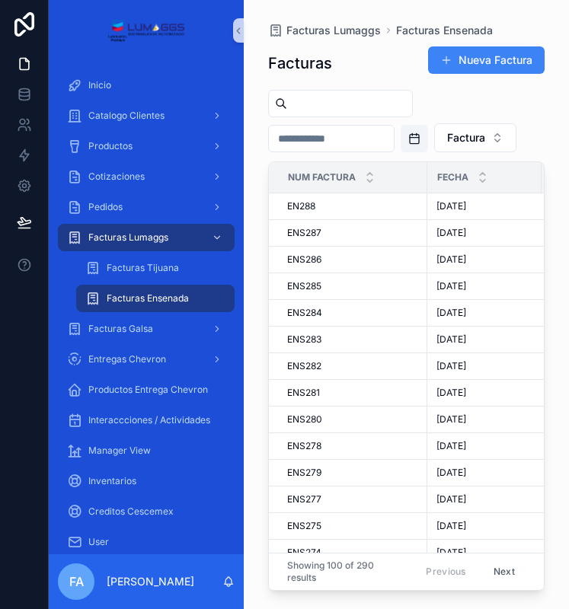
click at [162, 299] on span "Facturas Ensenada" at bounding box center [148, 299] width 82 height 12
click at [497, 57] on button "Nueva Factura" at bounding box center [486, 59] width 117 height 27
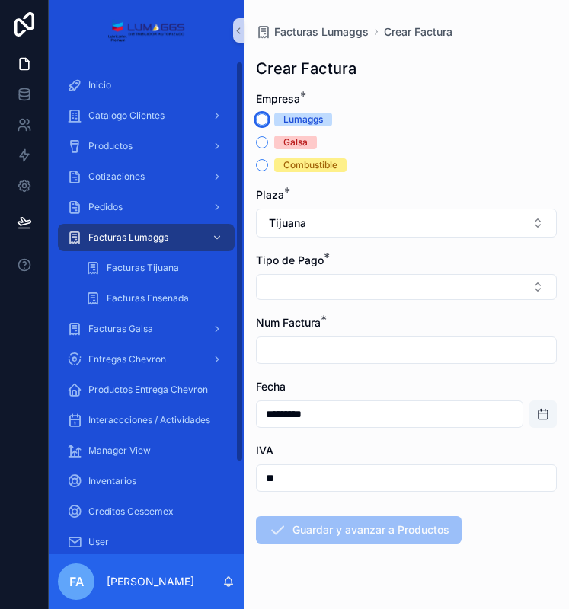
click at [261, 124] on button "Lumaggs" at bounding box center [262, 120] width 12 height 12
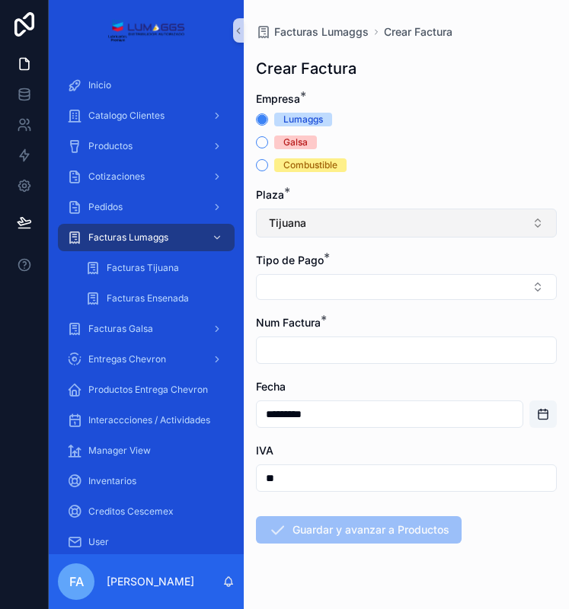
click at [351, 224] on button "Tijuana" at bounding box center [406, 223] width 301 height 29
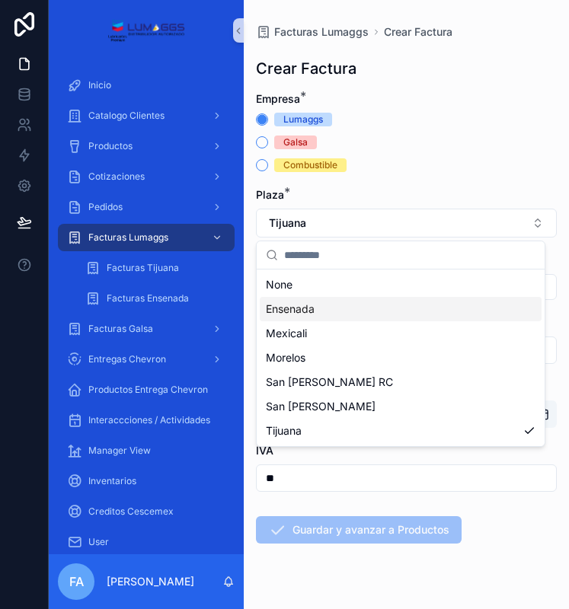
click at [339, 318] on div "Ensenada" at bounding box center [401, 309] width 282 height 24
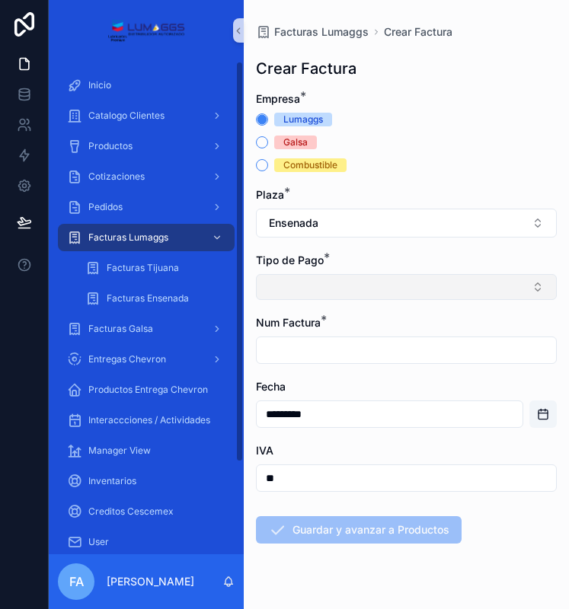
click at [296, 292] on button "Select Button" at bounding box center [406, 287] width 301 height 26
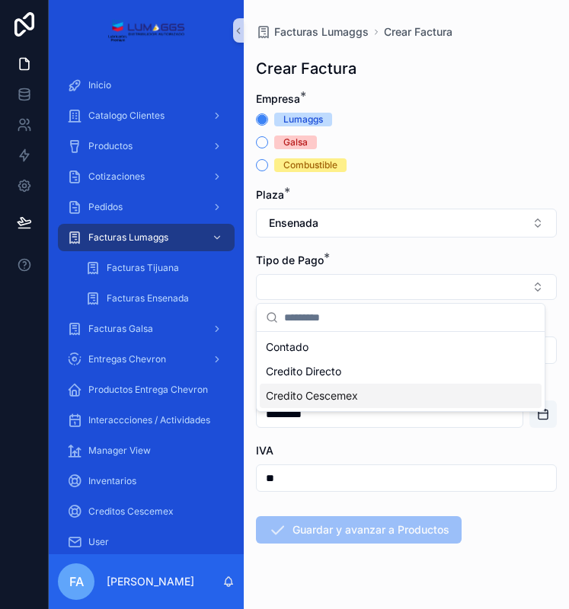
drag, startPoint x: 325, startPoint y: 395, endPoint x: 315, endPoint y: 393, distance: 9.4
click at [325, 396] on span "Credito Cescemex" at bounding box center [312, 396] width 92 height 15
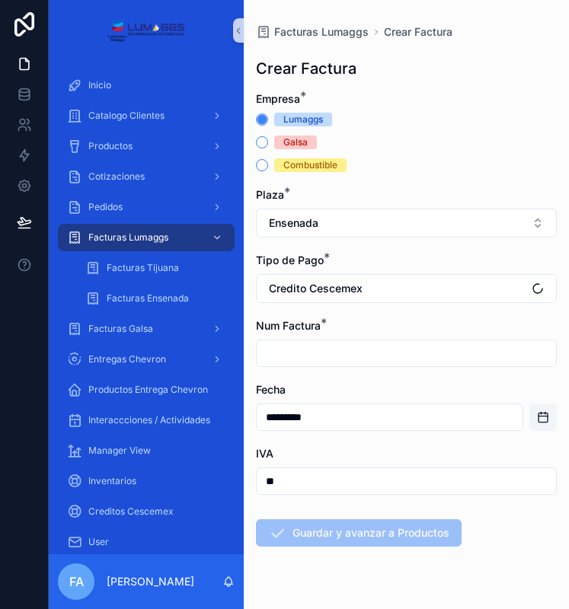
click at [314, 361] on input "scrollable content" at bounding box center [406, 353] width 299 height 21
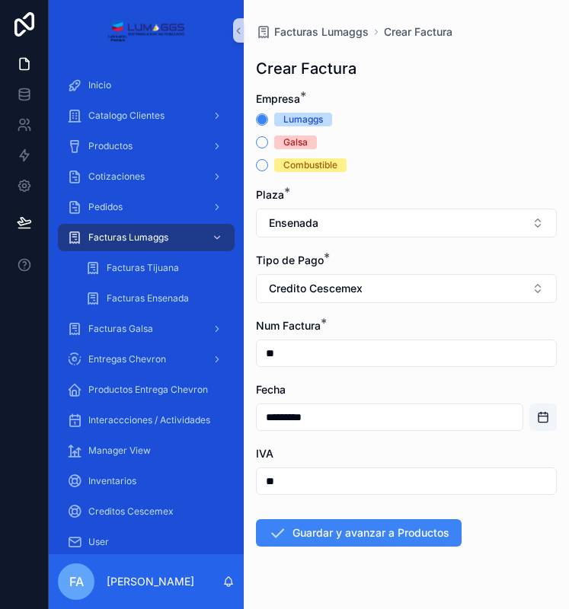
type input "*"
type input "******"
click at [529, 424] on button "Open calendar" at bounding box center [542, 417] width 27 height 27
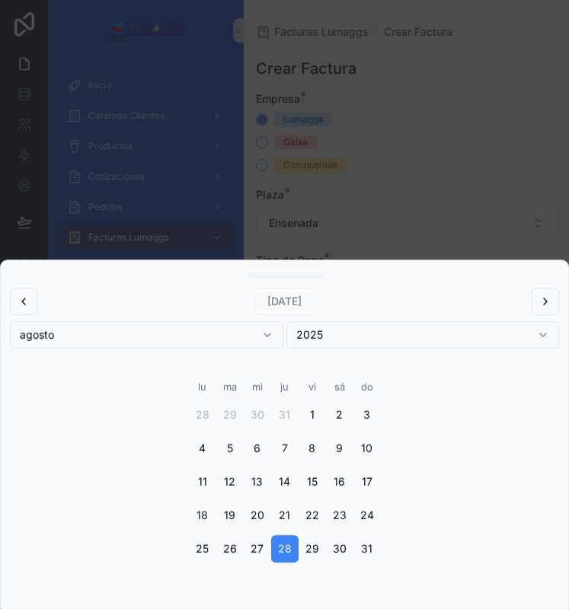
click at [291, 456] on button "7" at bounding box center [284, 448] width 27 height 27
type input "********"
click at [392, 194] on div "scrollable content" at bounding box center [284, 304] width 569 height 609
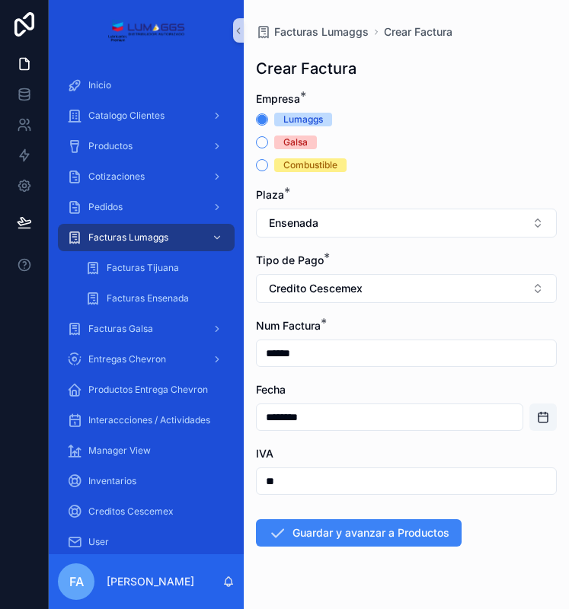
scroll to position [35, 0]
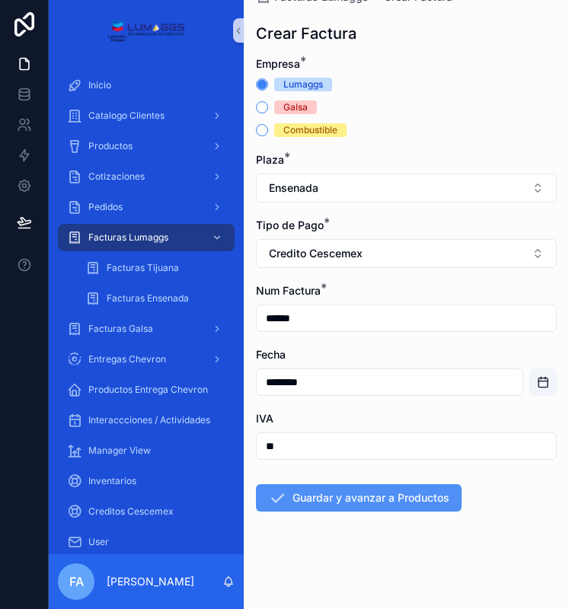
click at [385, 507] on button "Guardar y avanzar a Productos" at bounding box center [359, 498] width 206 height 27
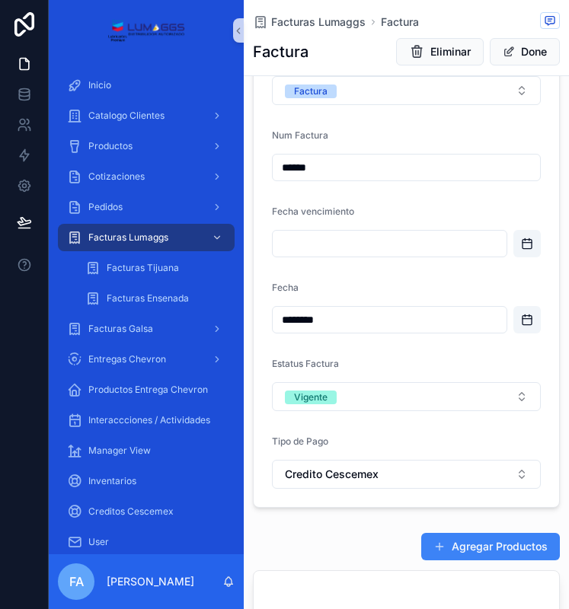
scroll to position [229, 0]
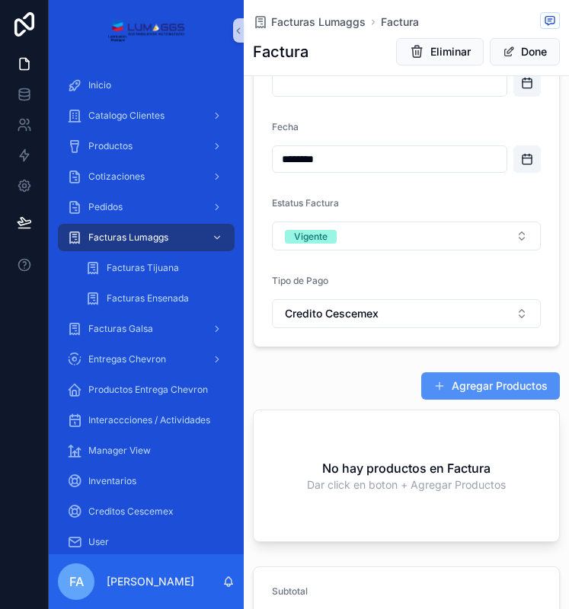
click at [465, 389] on button "Agregar Productos" at bounding box center [490, 386] width 139 height 27
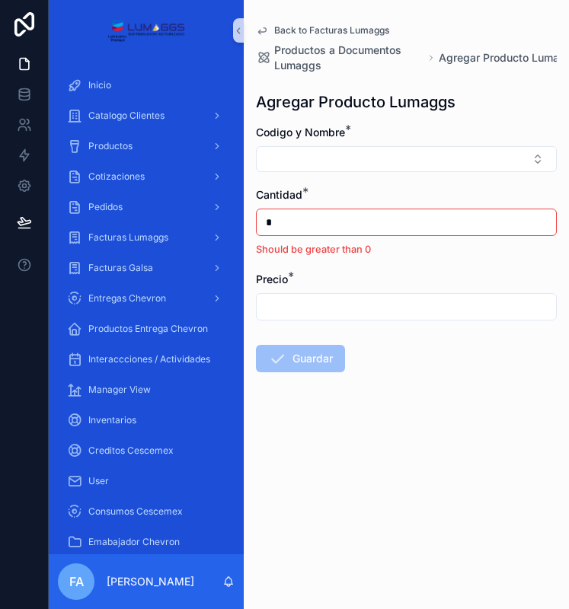
click at [308, 142] on div "Codigo y Nombre *" at bounding box center [406, 148] width 301 height 47
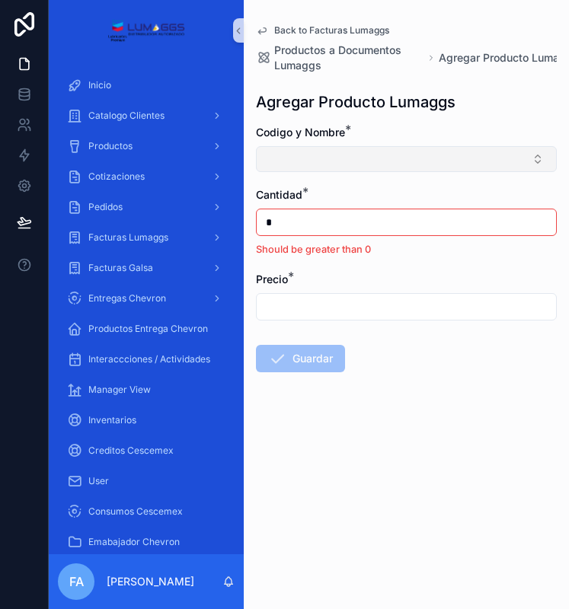
click at [310, 165] on button "Select Button" at bounding box center [406, 159] width 301 height 26
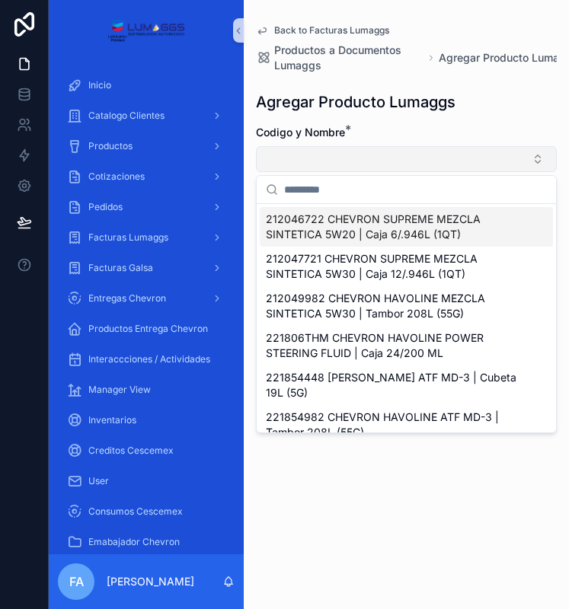
click at [333, 154] on button "Select Button" at bounding box center [406, 159] width 301 height 26
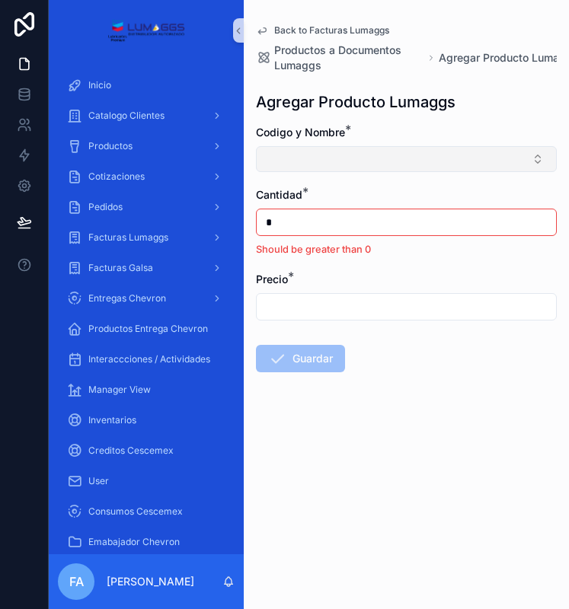
click at [332, 153] on button "Select Button" at bounding box center [406, 159] width 301 height 26
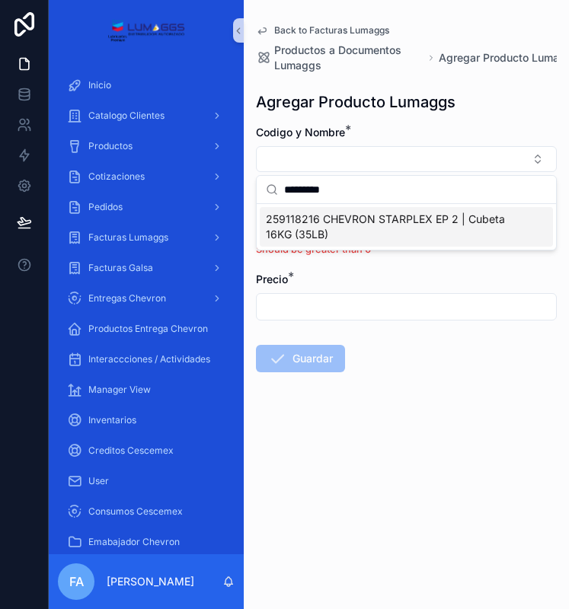
type input "*********"
click at [404, 225] on span "259118216 CHEVRON STARPLEX EP 2 | Cubeta 16KG (35LB)" at bounding box center [397, 227] width 263 height 30
type input "*********"
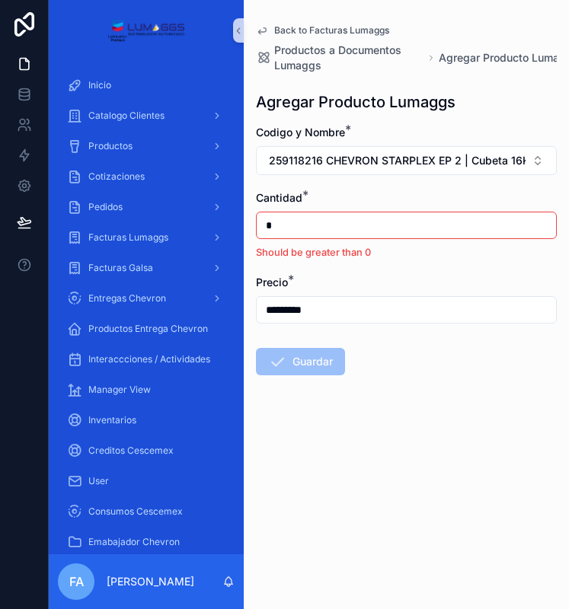
click at [325, 229] on input "*" at bounding box center [406, 225] width 299 height 21
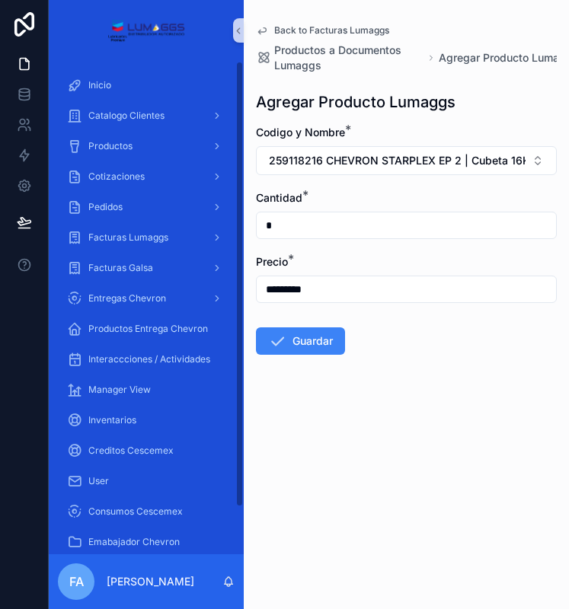
type input "*"
drag, startPoint x: 283, startPoint y: 481, endPoint x: 296, endPoint y: 441, distance: 42.2
click at [283, 481] on div "Back to Facturas Lumaggs Productos a Documentos Lumaggs Agregar Producto Lumagg…" at bounding box center [406, 304] width 325 height 609
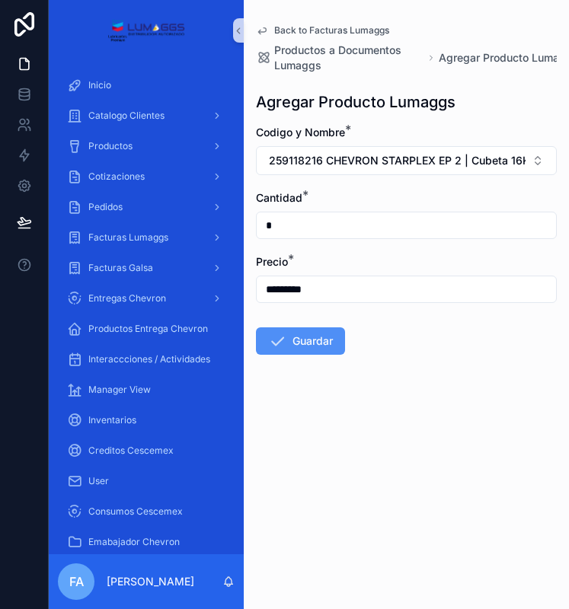
drag, startPoint x: 296, startPoint y: 350, endPoint x: 271, endPoint y: 299, distance: 56.9
click at [295, 345] on button "Guardar" at bounding box center [300, 341] width 89 height 27
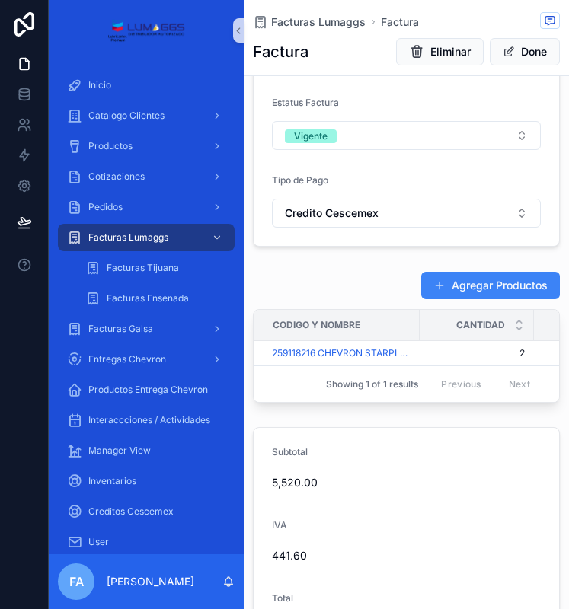
scroll to position [302, 0]
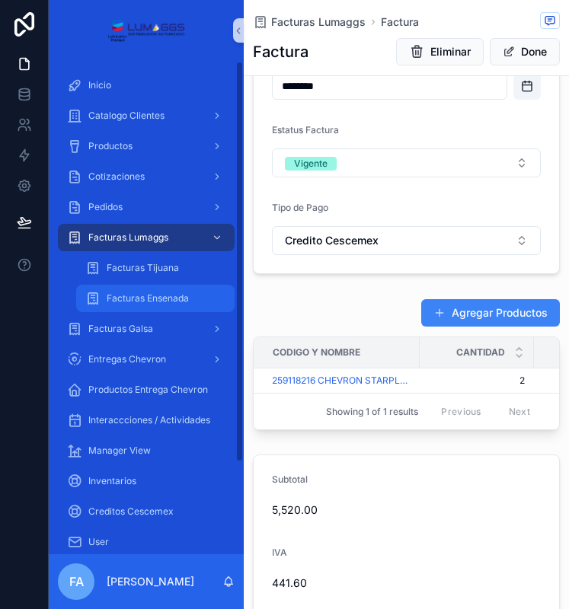
click at [170, 290] on div "Facturas Ensenada" at bounding box center [155, 298] width 140 height 24
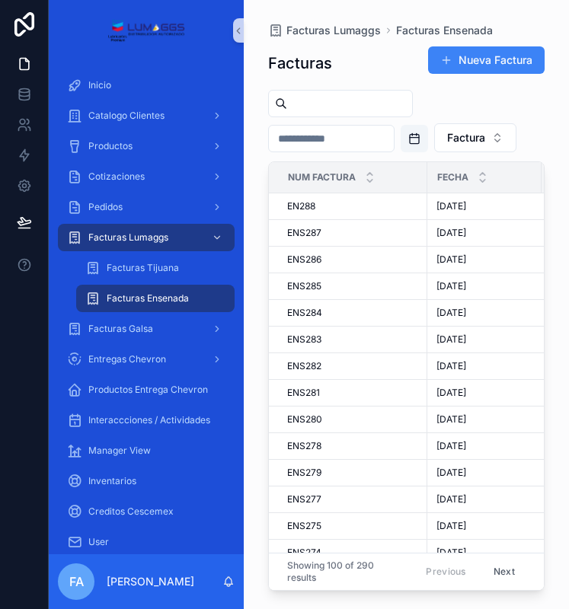
click at [388, 152] on div "Factura" at bounding box center [406, 121] width 277 height 62
click at [318, 213] on div "EN288 EN288" at bounding box center [352, 206] width 131 height 12
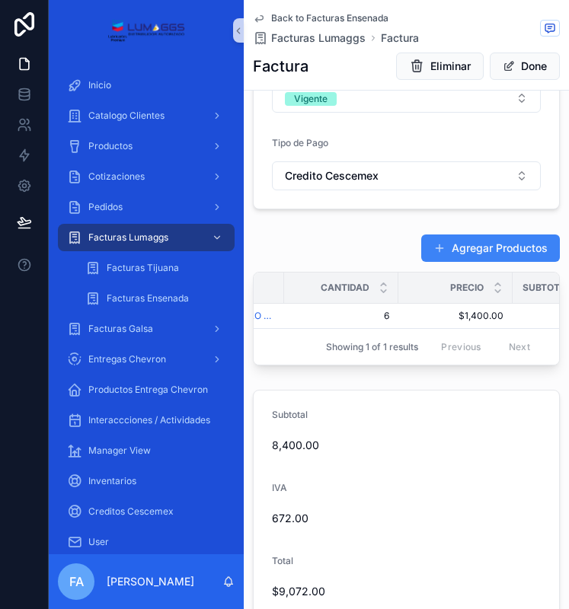
scroll to position [0, 183]
drag, startPoint x: 432, startPoint y: 276, endPoint x: 424, endPoint y: 277, distance: 7.8
click at [431, 277] on div "Precio" at bounding box center [408, 287] width 113 height 29
click at [424, 283] on div "Precio" at bounding box center [408, 287] width 113 height 29
drag, startPoint x: 424, startPoint y: 283, endPoint x: 426, endPoint y: 291, distance: 8.0
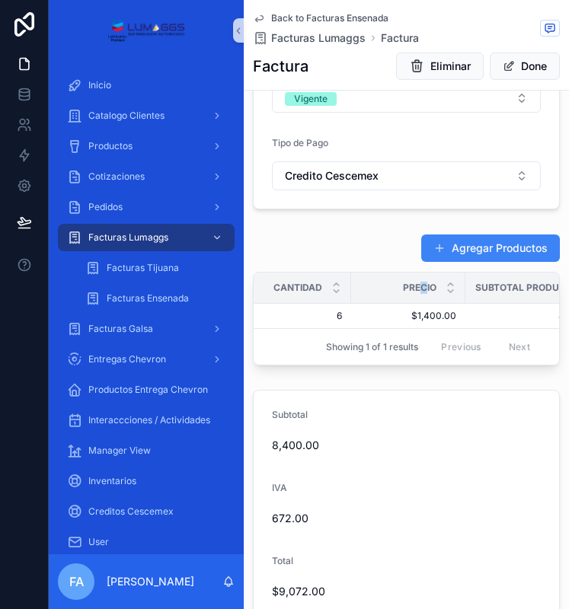
click at [426, 291] on span "Precio" at bounding box center [420, 288] width 34 height 12
click at [451, 293] on icon "scrollable content" at bounding box center [450, 291] width 5 height 2
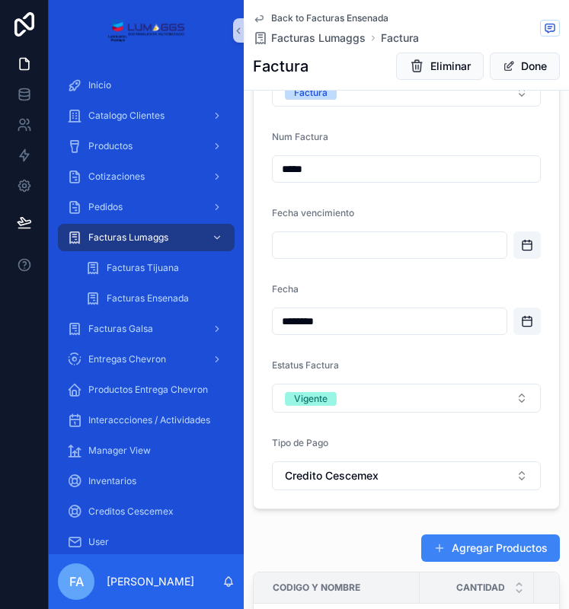
scroll to position [76, 0]
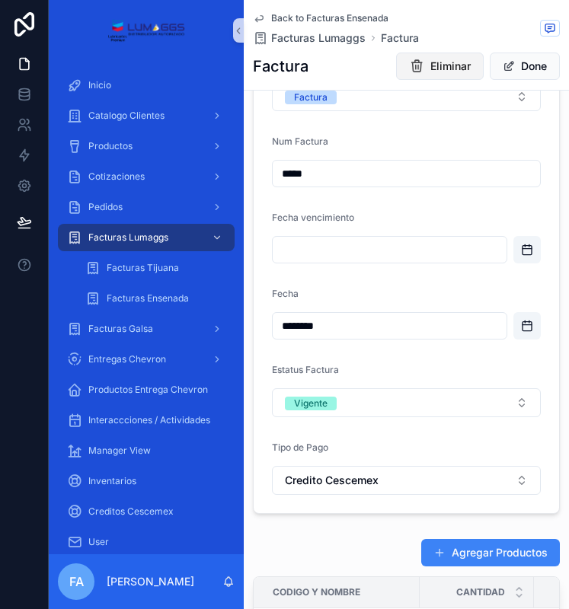
click at [432, 69] on span "Eliminar" at bounding box center [450, 66] width 40 height 15
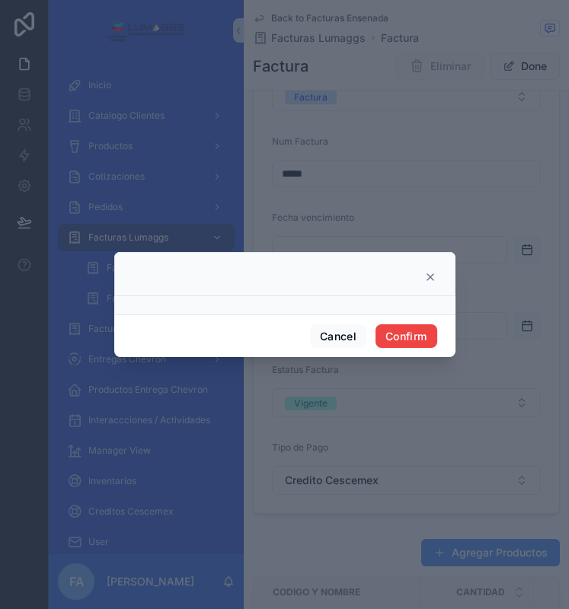
click at [413, 322] on div "Cancel Confirm" at bounding box center [284, 336] width 341 height 43
drag, startPoint x: 382, startPoint y: 334, endPoint x: 372, endPoint y: 334, distance: 9.9
click at [380, 334] on button "Confirm" at bounding box center [406, 337] width 61 height 24
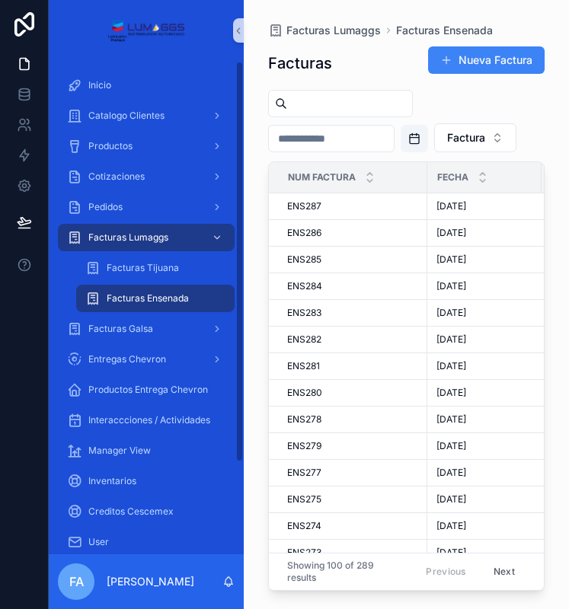
click at [179, 302] on span "Facturas Ensenada" at bounding box center [148, 299] width 82 height 12
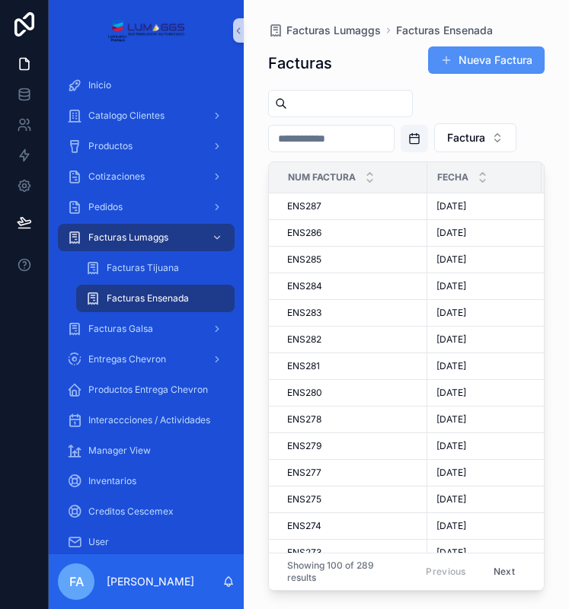
click at [471, 71] on button "Nueva Factura" at bounding box center [486, 59] width 117 height 27
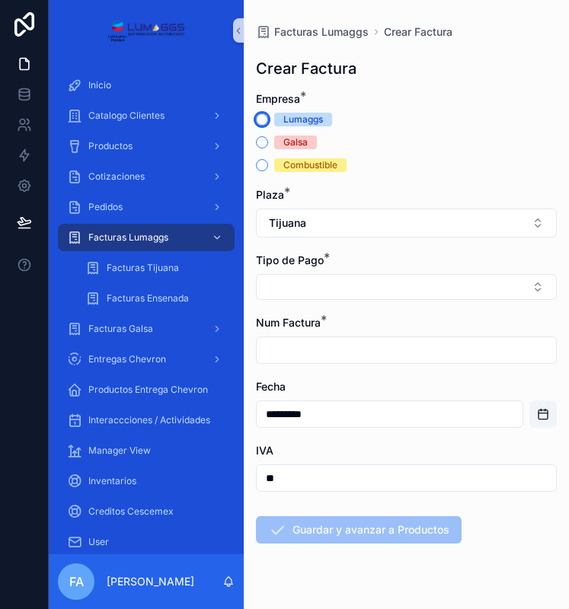
click at [263, 116] on button "Lumaggs" at bounding box center [262, 120] width 12 height 12
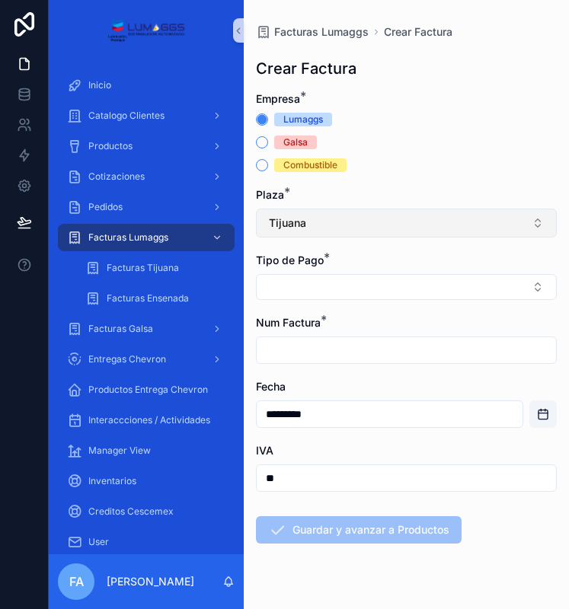
click at [328, 220] on button "Tijuana" at bounding box center [406, 223] width 301 height 29
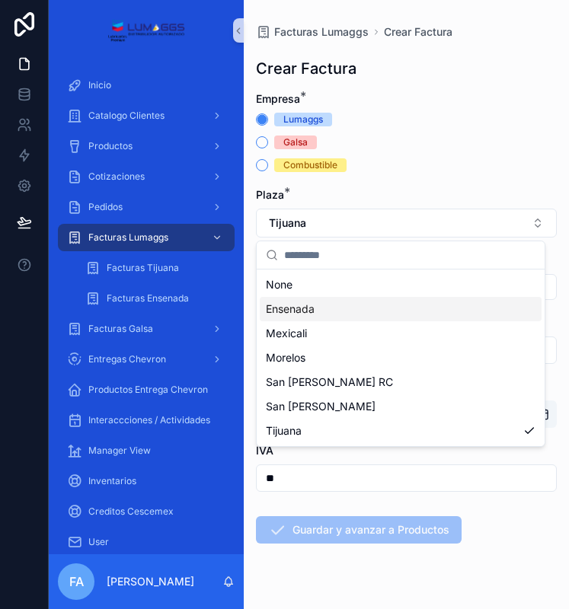
click at [308, 306] on span "Ensenada" at bounding box center [290, 309] width 49 height 15
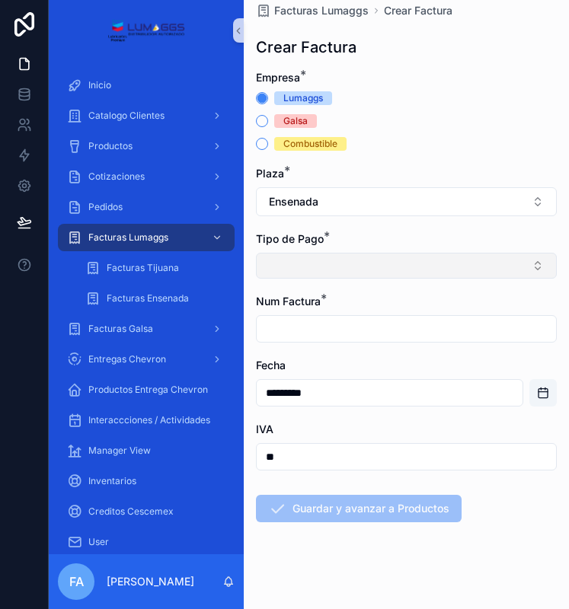
scroll to position [32, 0]
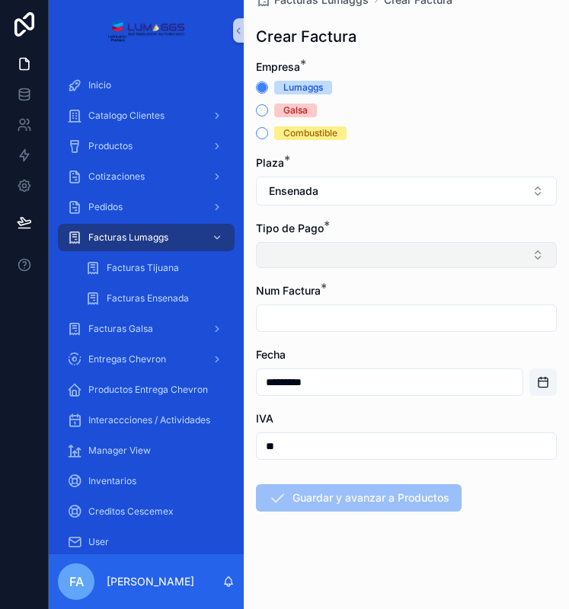
click at [389, 252] on button "Select Button" at bounding box center [406, 255] width 301 height 26
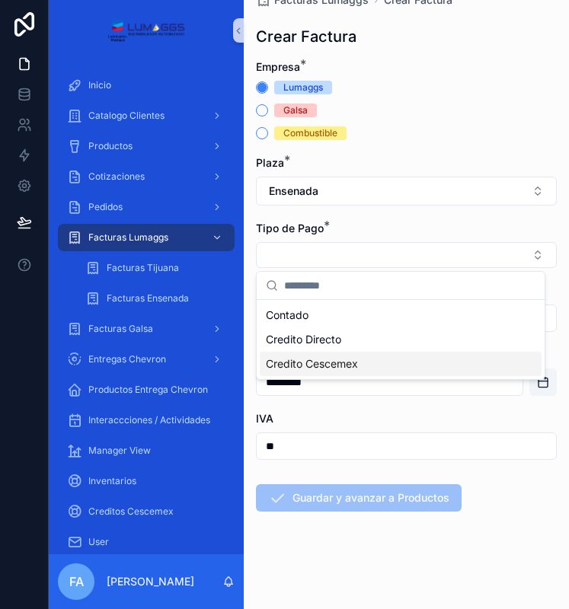
click at [326, 364] on span "Credito Cescemex" at bounding box center [312, 364] width 92 height 15
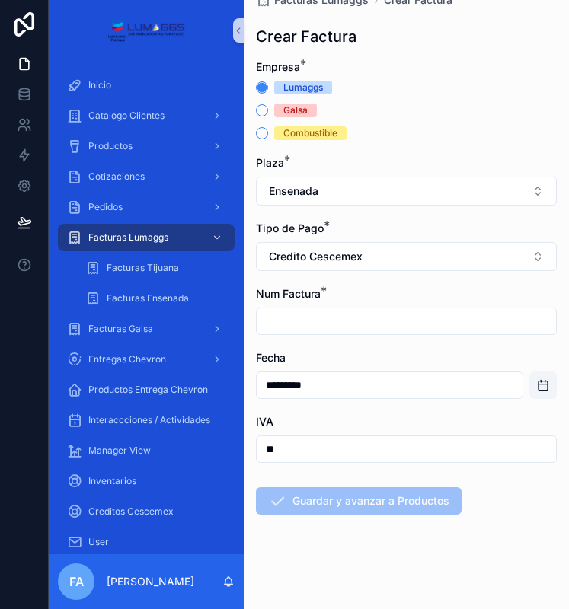
click at [315, 328] on input "scrollable content" at bounding box center [406, 321] width 299 height 21
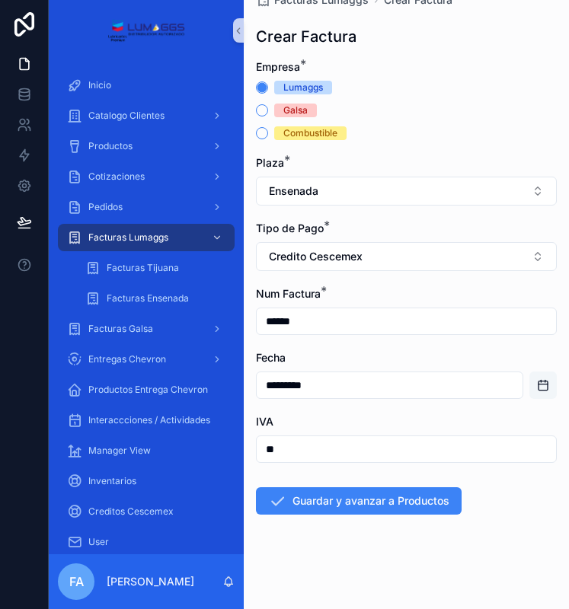
type input "******"
click at [539, 379] on button "Open calendar" at bounding box center [542, 385] width 27 height 27
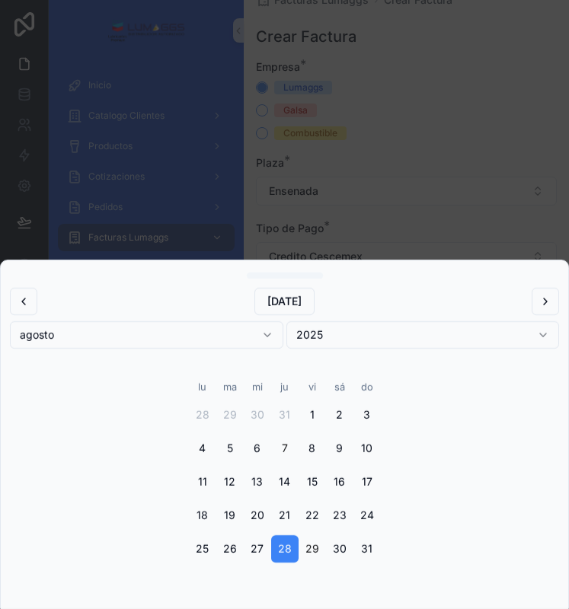
click at [283, 443] on button "7" at bounding box center [284, 448] width 27 height 27
type input "********"
click at [417, 217] on div "scrollable content" at bounding box center [284, 304] width 569 height 609
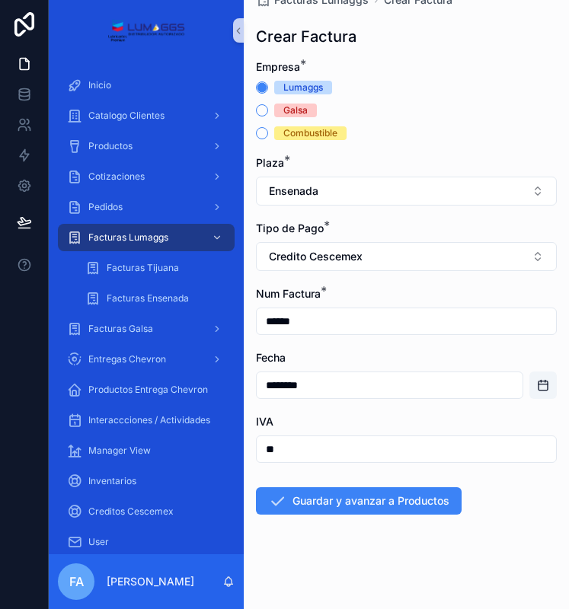
scroll to position [35, 0]
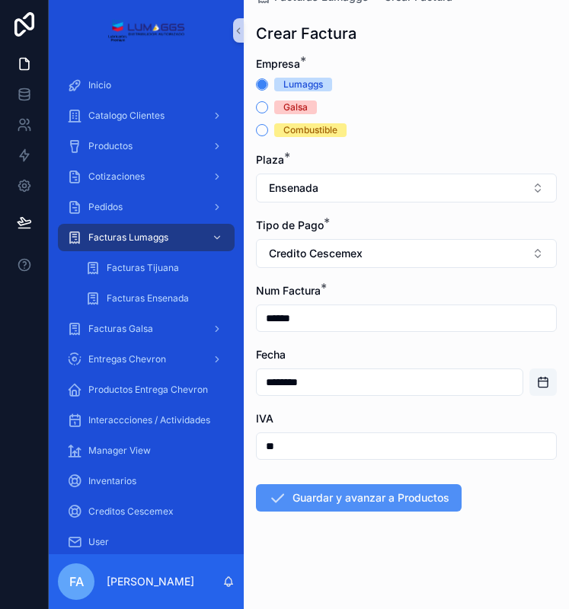
click at [396, 502] on button "Guardar y avanzar a Productos" at bounding box center [359, 498] width 206 height 27
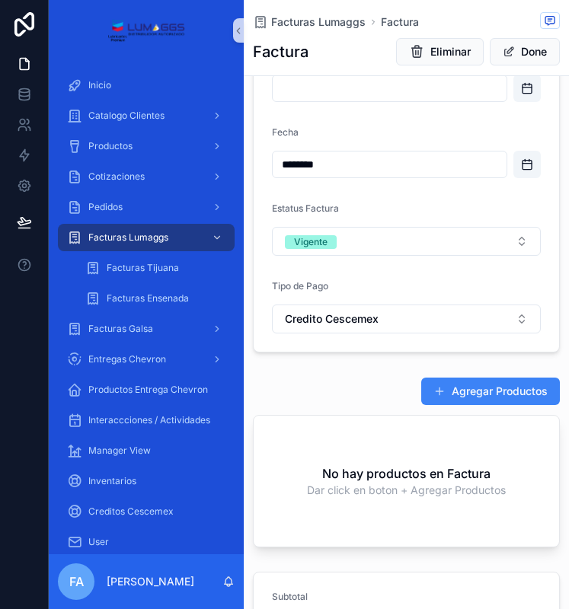
scroll to position [305, 0]
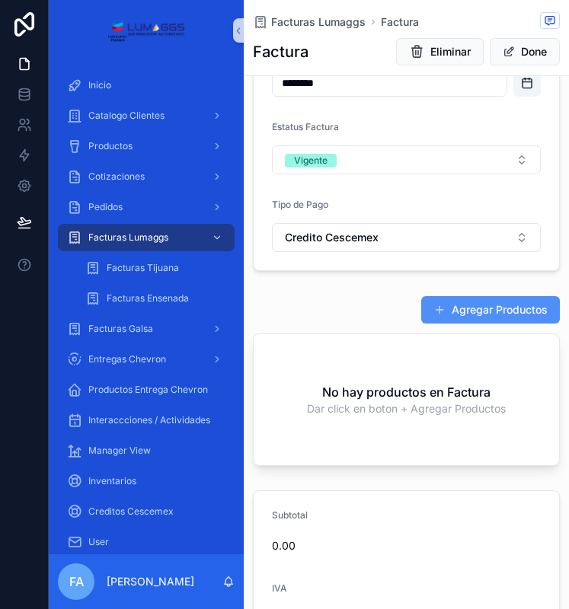
click at [453, 308] on button "Agregar Productos" at bounding box center [490, 309] width 139 height 27
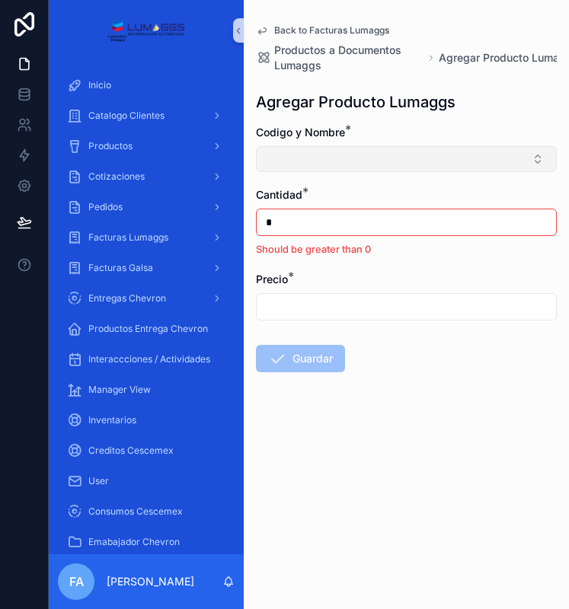
click at [293, 158] on button "Select Button" at bounding box center [406, 159] width 301 height 26
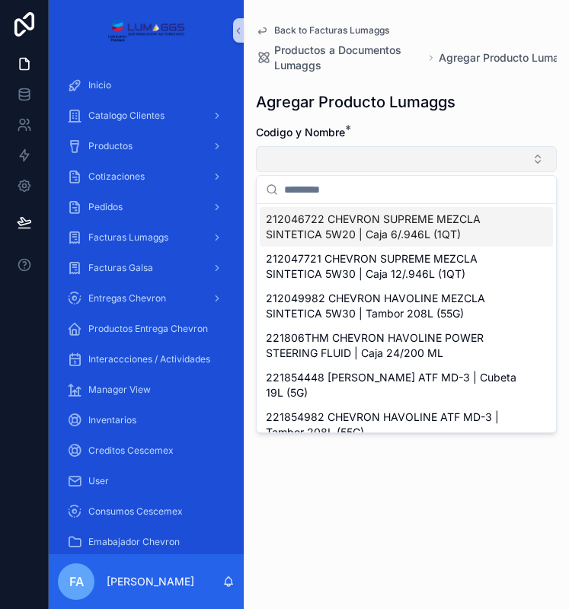
click at [312, 153] on button "Select Button" at bounding box center [406, 159] width 301 height 26
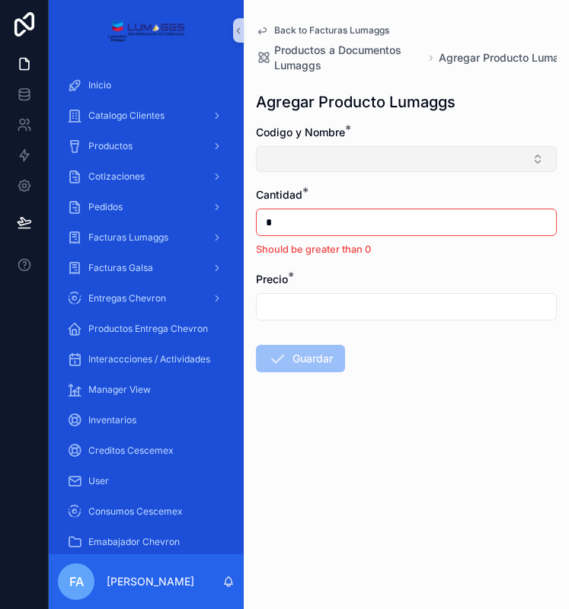
click at [321, 158] on button "Select Button" at bounding box center [406, 159] width 301 height 26
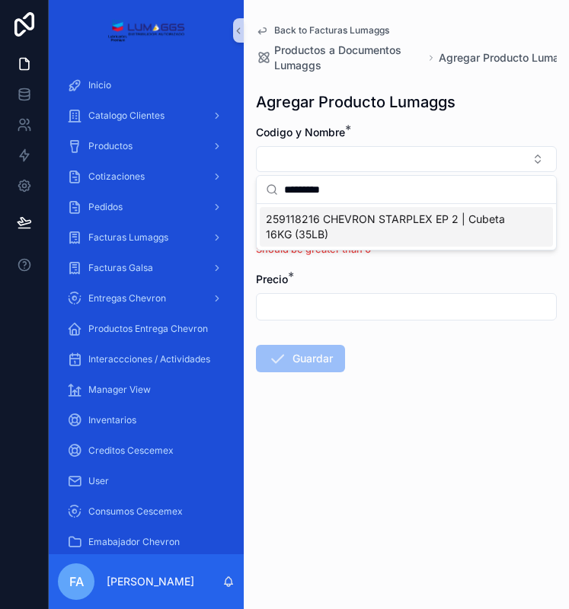
type input "*********"
click at [364, 233] on span "259118216 CHEVRON STARPLEX EP 2 | Cubeta 16KG (35LB)" at bounding box center [397, 227] width 263 height 30
type input "*********"
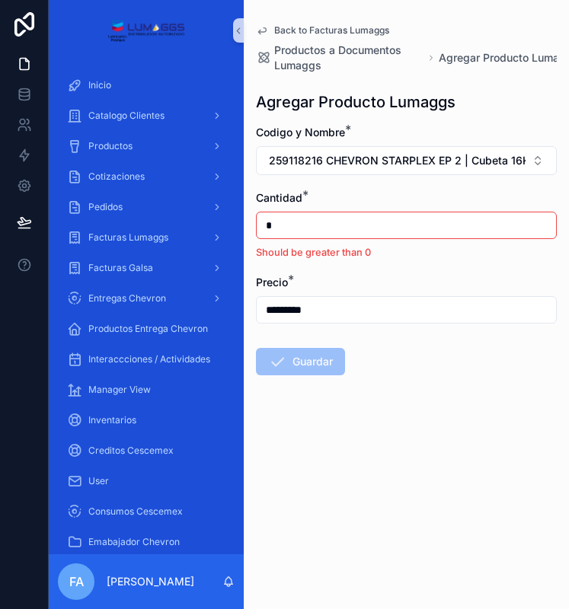
click at [335, 235] on input "*" at bounding box center [406, 225] width 299 height 21
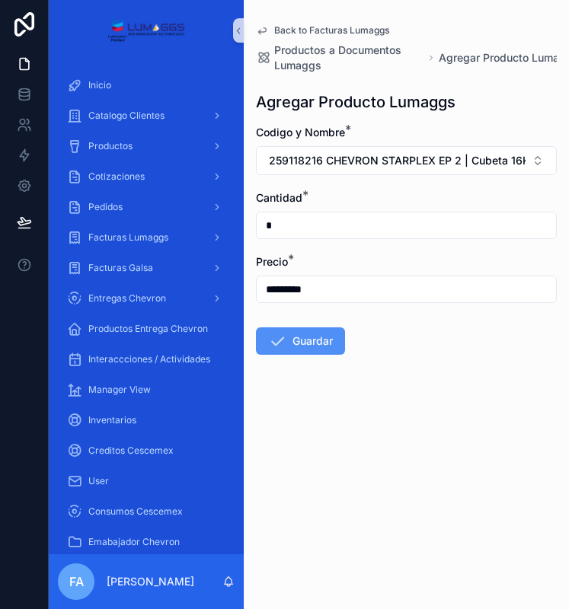
type input "*"
click at [313, 350] on button "Guardar" at bounding box center [300, 341] width 89 height 27
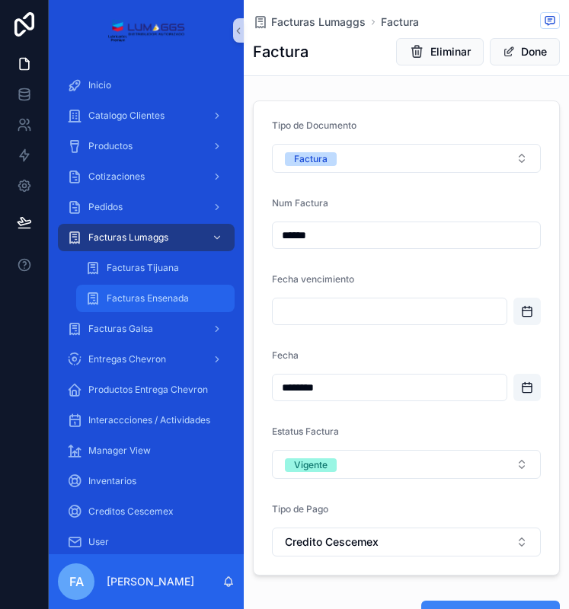
click at [148, 293] on span "Facturas Ensenada" at bounding box center [148, 299] width 82 height 12
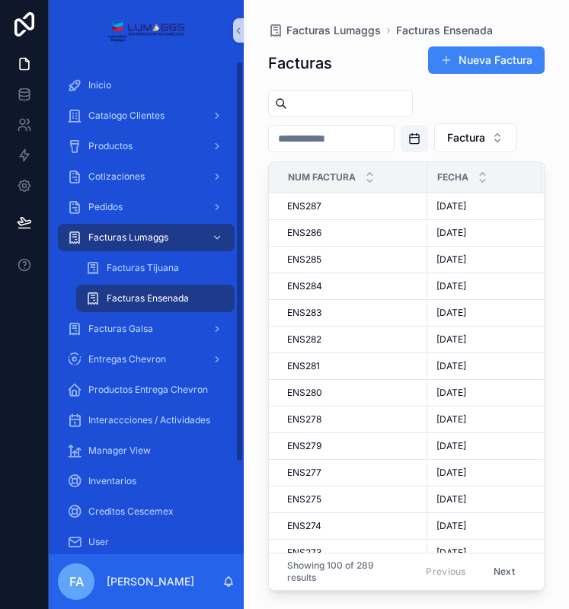
click at [168, 295] on span "Facturas Ensenada" at bounding box center [148, 299] width 82 height 12
drag, startPoint x: 307, startPoint y: 95, endPoint x: 310, endPoint y: 110, distance: 14.8
click at [307, 97] on input "scrollable content" at bounding box center [349, 103] width 125 height 21
drag, startPoint x: 176, startPoint y: 303, endPoint x: 203, endPoint y: 279, distance: 36.7
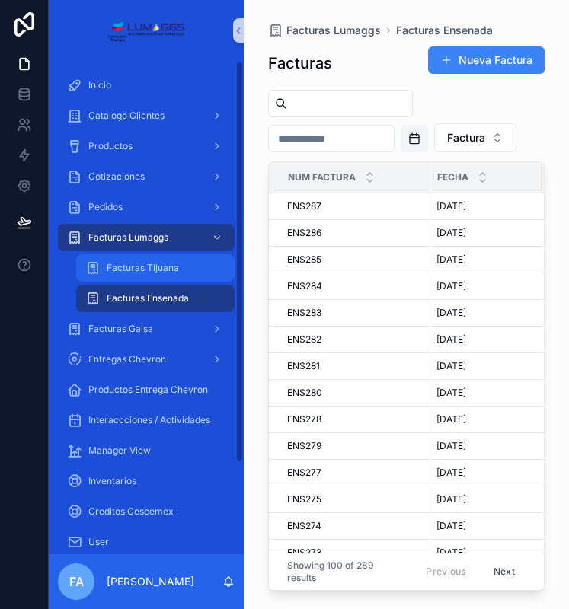
click at [176, 303] on span "Facturas Ensenada" at bounding box center [148, 299] width 82 height 12
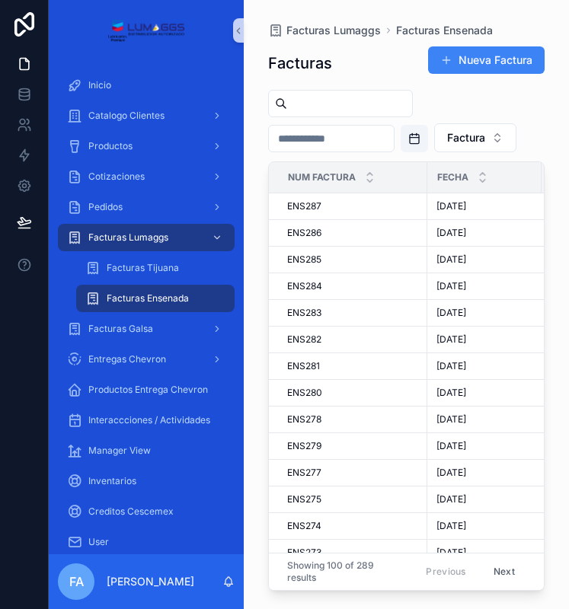
scroll to position [229, 0]
